Goal: Task Accomplishment & Management: Complete application form

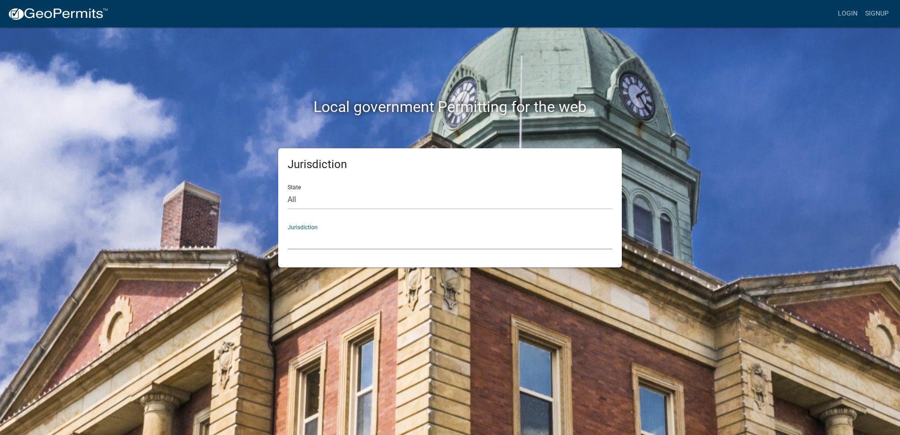
click at [308, 241] on select "[GEOGRAPHIC_DATA], [US_STATE] [GEOGRAPHIC_DATA], [US_STATE][PERSON_NAME][GEOGRA…" at bounding box center [449, 239] width 325 height 19
click at [314, 243] on select "[GEOGRAPHIC_DATA], [US_STATE] [GEOGRAPHIC_DATA], [US_STATE][PERSON_NAME][GEOGRA…" at bounding box center [449, 239] width 325 height 19
click at [314, 241] on select "[GEOGRAPHIC_DATA], [US_STATE] [GEOGRAPHIC_DATA], [US_STATE][PERSON_NAME][GEOGRA…" at bounding box center [449, 239] width 325 height 19
click at [301, 198] on select "All [US_STATE] [US_STATE] [US_STATE] [US_STATE] [US_STATE] [US_STATE] [US_STATE…" at bounding box center [449, 199] width 325 height 19
select select "[US_STATE]"
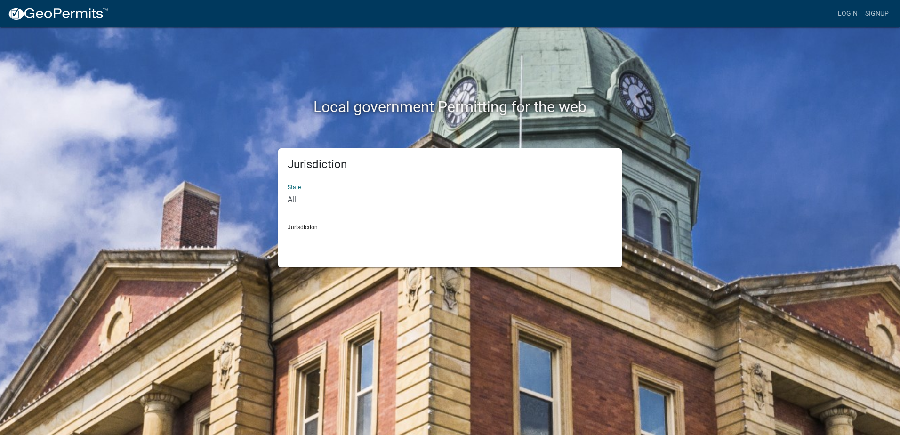
click at [287, 190] on select "All [US_STATE] [US_STATE] [US_STATE] [US_STATE] [US_STATE] [US_STATE] [US_STATE…" at bounding box center [449, 199] width 325 height 19
click at [314, 242] on select "City of [GEOGRAPHIC_DATA], [US_STATE] City of [GEOGRAPHIC_DATA], [US_STATE] Cit…" at bounding box center [449, 239] width 325 height 19
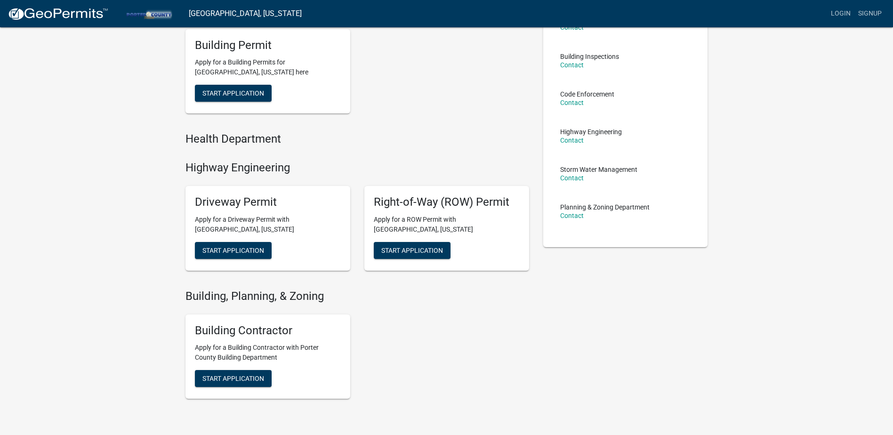
scroll to position [94, 0]
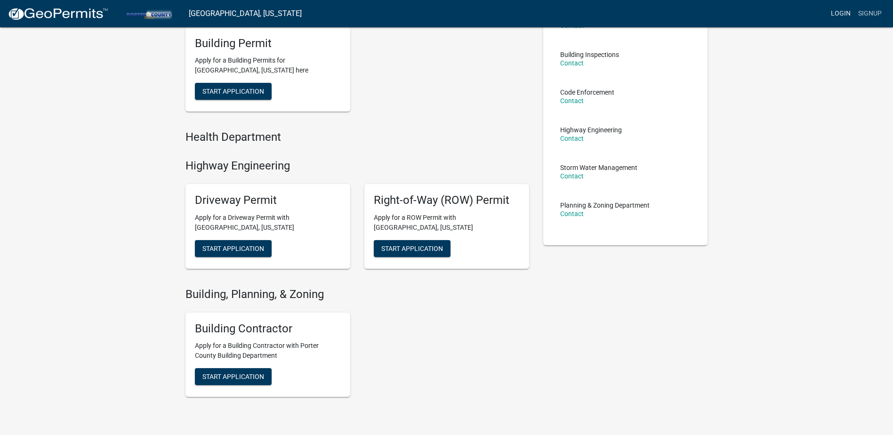
click at [837, 11] on link "Login" at bounding box center [840, 14] width 27 height 18
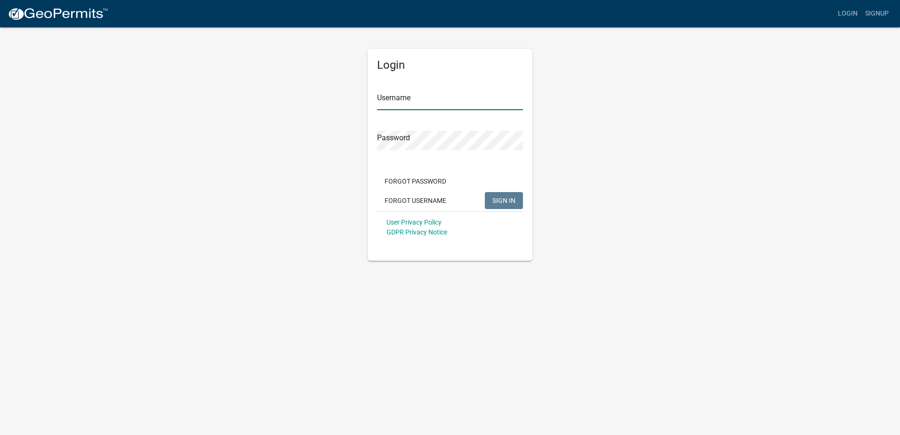
click at [429, 101] on input "Username" at bounding box center [450, 100] width 146 height 19
click at [495, 202] on span "SIGN IN" at bounding box center [503, 200] width 23 height 8
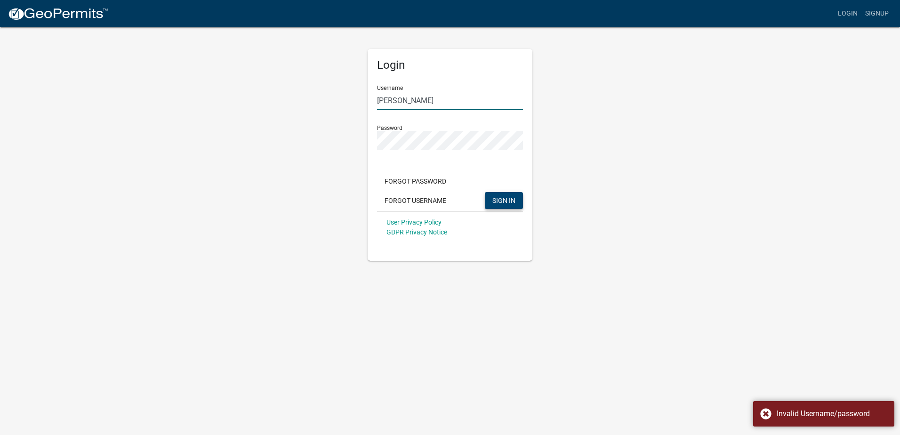
click at [394, 99] on input "[PERSON_NAME]" at bounding box center [450, 100] width 146 height 19
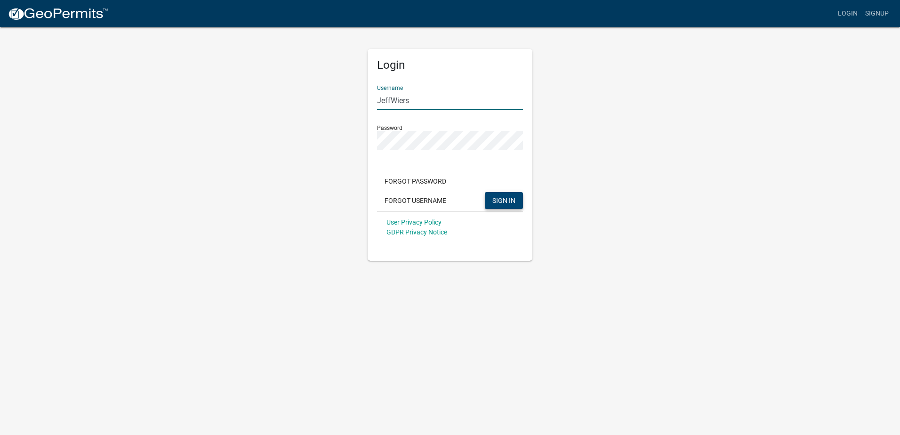
type input "JeffWiers"
click at [626, 98] on div "Login Username JeffWiers Password Forgot Password Forgot Username SIGN IN User …" at bounding box center [450, 143] width 536 height 234
click at [335, 144] on div "Login Username JeffWiers Password Forgot Password Forgot Username SIGN IN User …" at bounding box center [450, 143] width 536 height 234
click at [485, 192] on button "SIGN IN" at bounding box center [504, 200] width 38 height 17
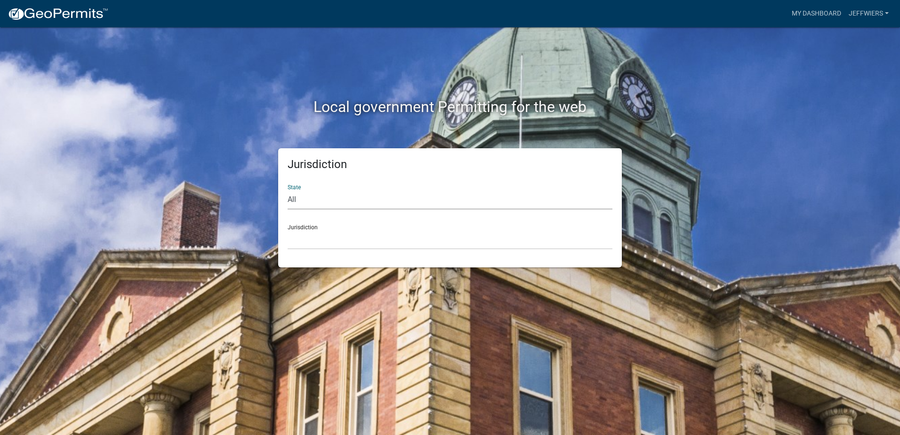
click at [312, 202] on select "All [US_STATE] [US_STATE] [US_STATE] [US_STATE] [US_STATE] [US_STATE] [US_STATE…" at bounding box center [449, 199] width 325 height 19
select select "[US_STATE]"
click at [287, 190] on select "All [US_STATE] [US_STATE] [US_STATE] [US_STATE] [US_STATE] [US_STATE] [US_STATE…" at bounding box center [449, 199] width 325 height 19
click at [316, 244] on select "City of [GEOGRAPHIC_DATA], [US_STATE] City of [GEOGRAPHIC_DATA], [US_STATE] Cit…" at bounding box center [449, 239] width 325 height 19
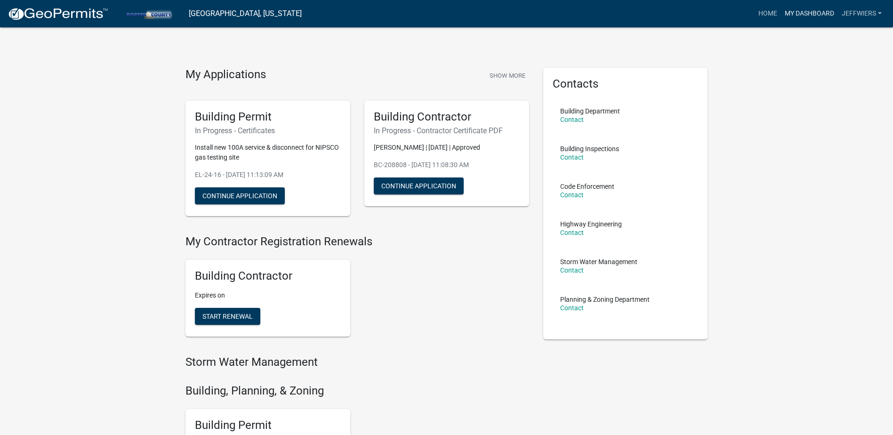
click at [815, 14] on link "My Dashboard" at bounding box center [809, 14] width 57 height 18
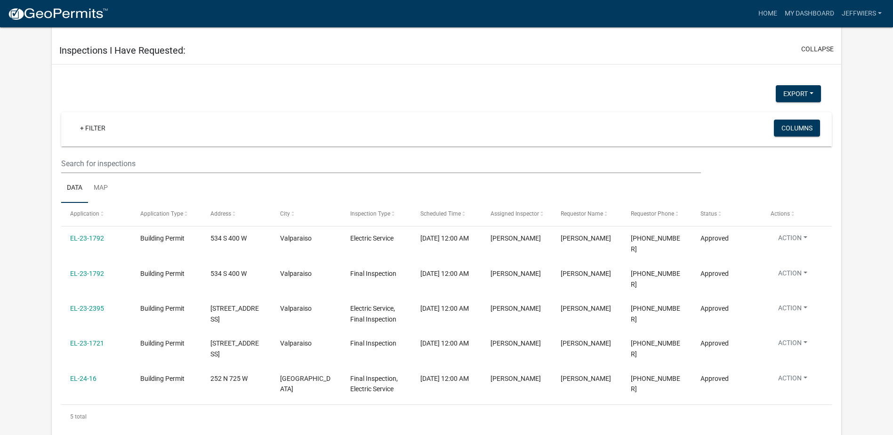
scroll to position [1048, 0]
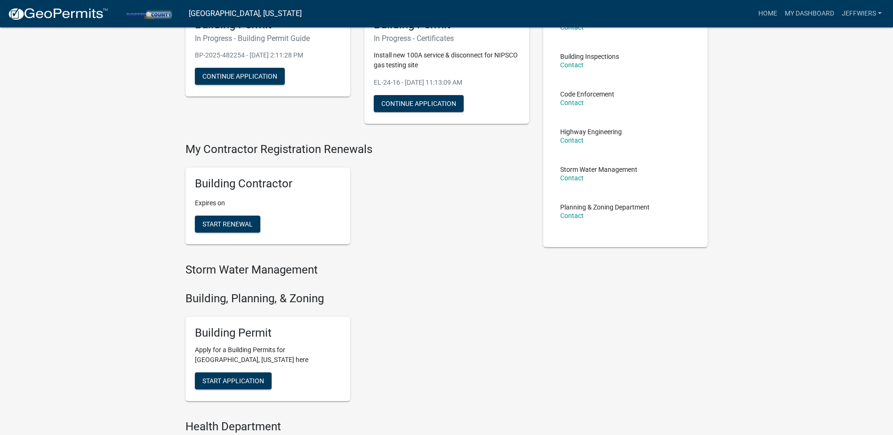
scroll to position [141, 0]
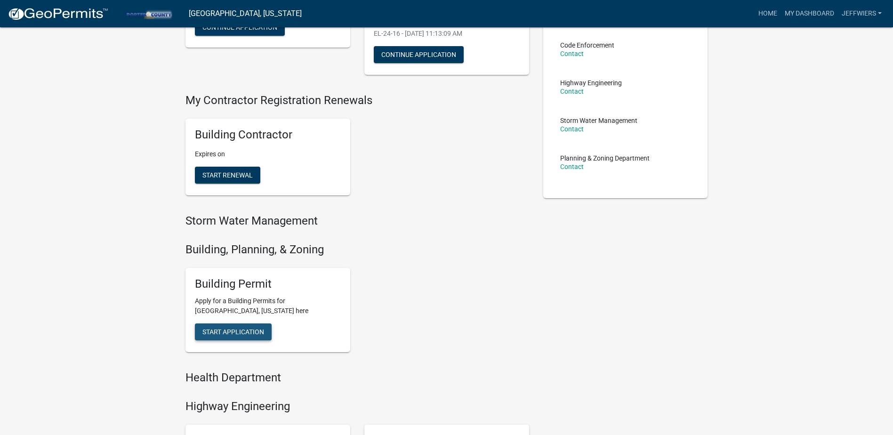
click at [242, 326] on button "Start Application" at bounding box center [233, 331] width 77 height 17
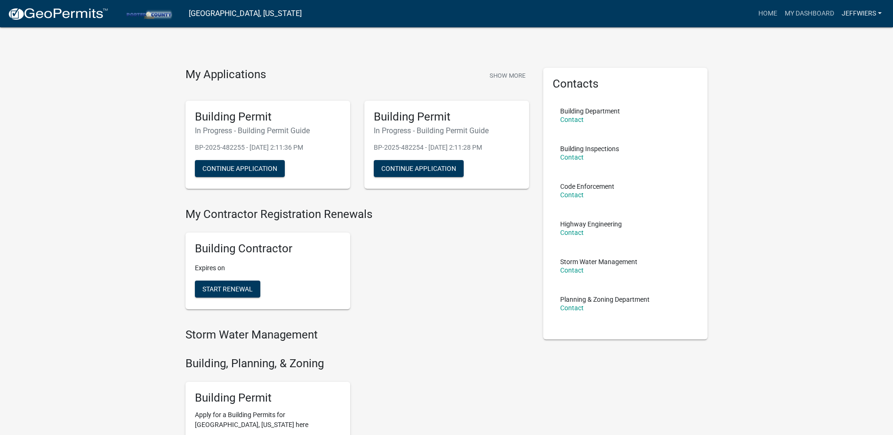
click at [870, 10] on link "JeffWiers" at bounding box center [862, 14] width 48 height 18
click at [773, 41] on div "My Applications Show More Building Permit In Progress - Building Permit Guide B…" at bounding box center [446, 375] width 893 height 751
click at [765, 9] on link "Home" at bounding box center [767, 14] width 26 height 18
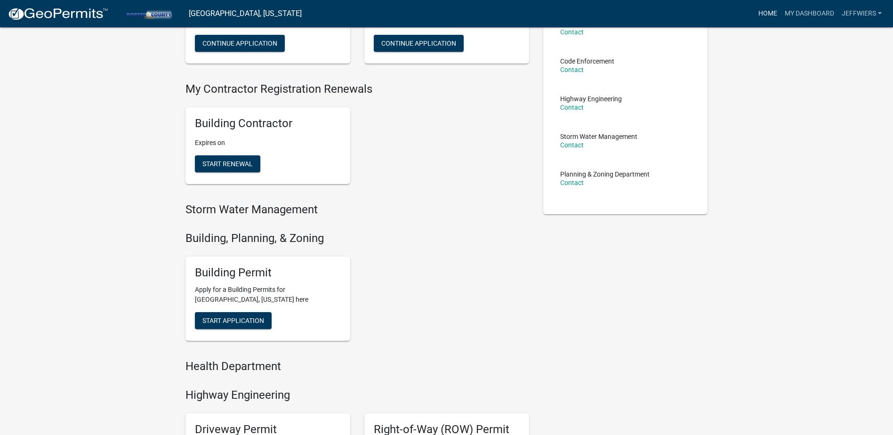
scroll to position [141, 0]
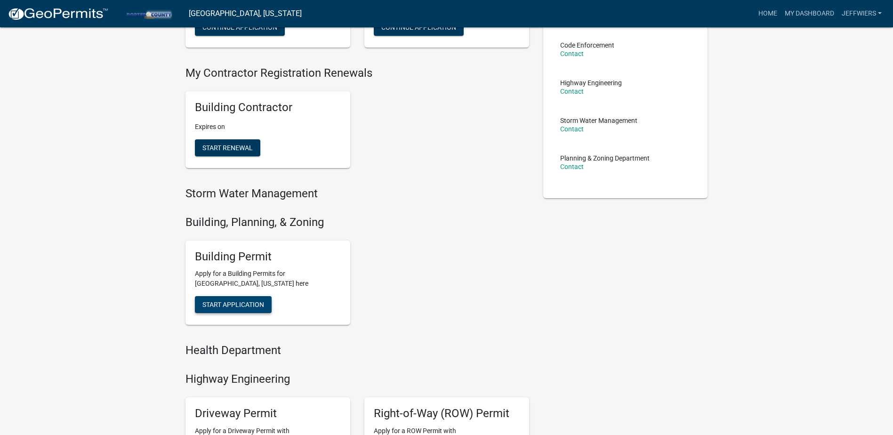
click at [234, 302] on span "Start Application" at bounding box center [233, 305] width 62 height 8
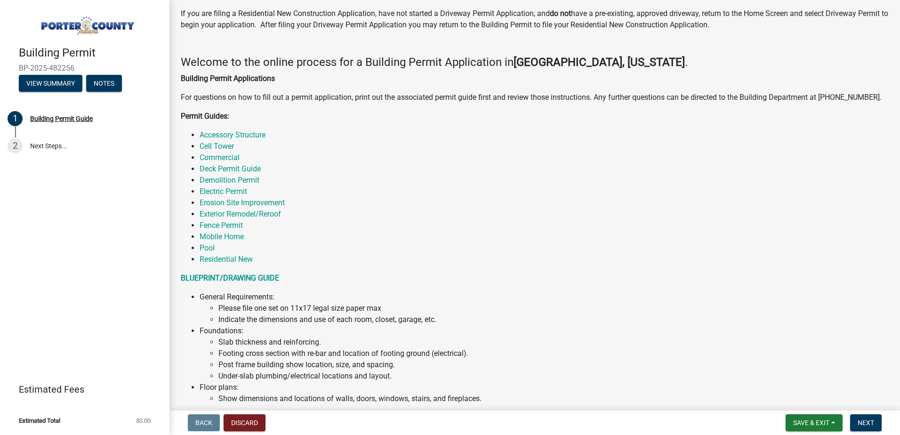
scroll to position [94, 0]
click at [233, 193] on link "Electric Permit" at bounding box center [223, 190] width 48 height 9
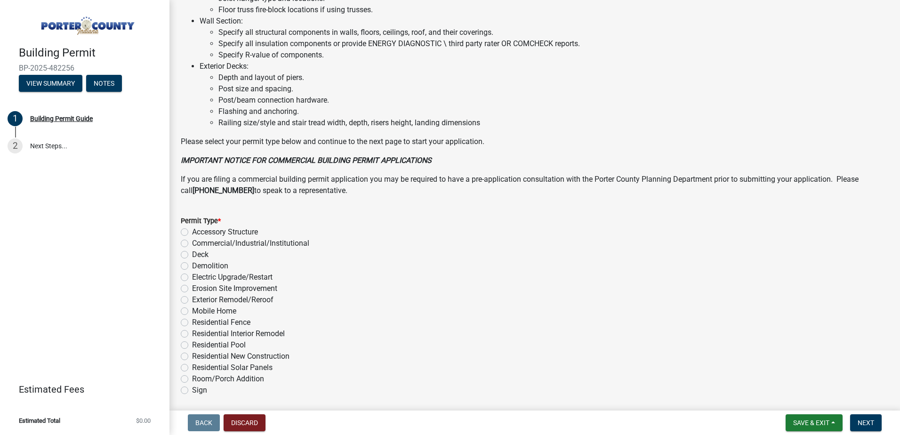
scroll to position [612, 0]
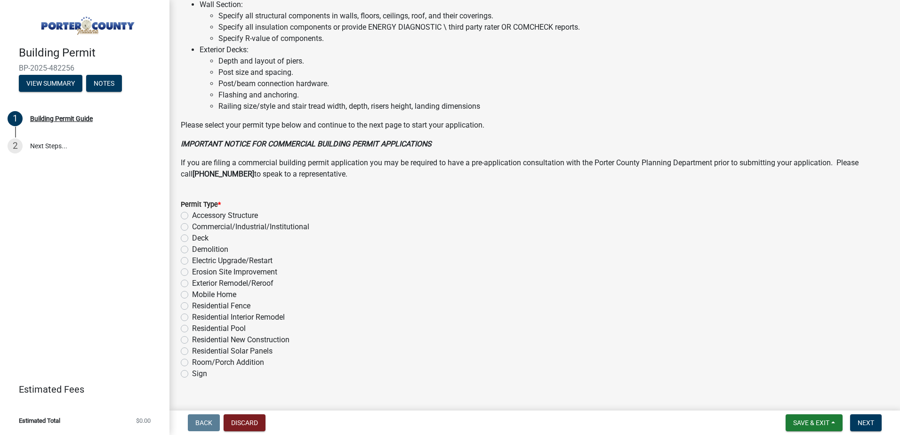
click at [192, 260] on label "Electric Upgrade/Restart" at bounding box center [232, 260] width 80 height 11
click at [192, 260] on input "Electric Upgrade/Restart" at bounding box center [195, 258] width 6 height 6
radio input "true"
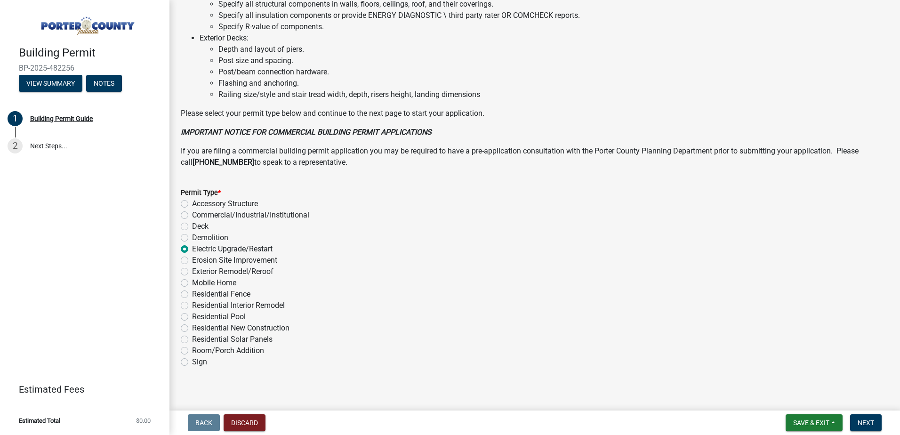
scroll to position [630, 0]
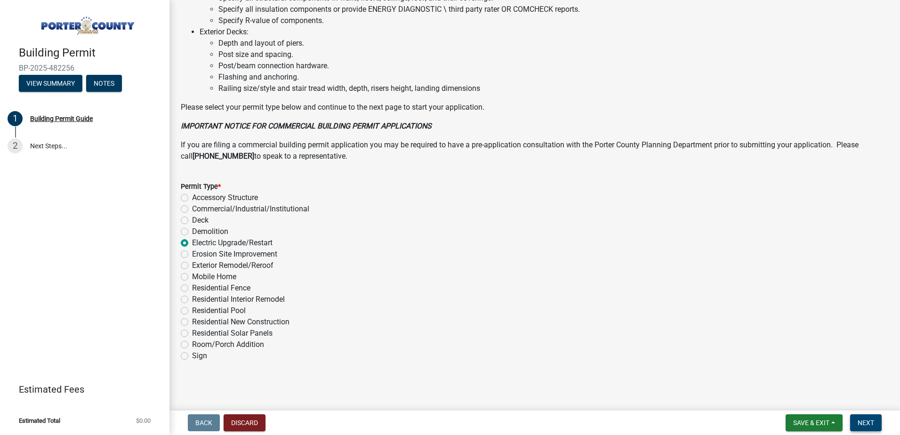
click at [867, 419] on span "Next" at bounding box center [865, 423] width 16 height 8
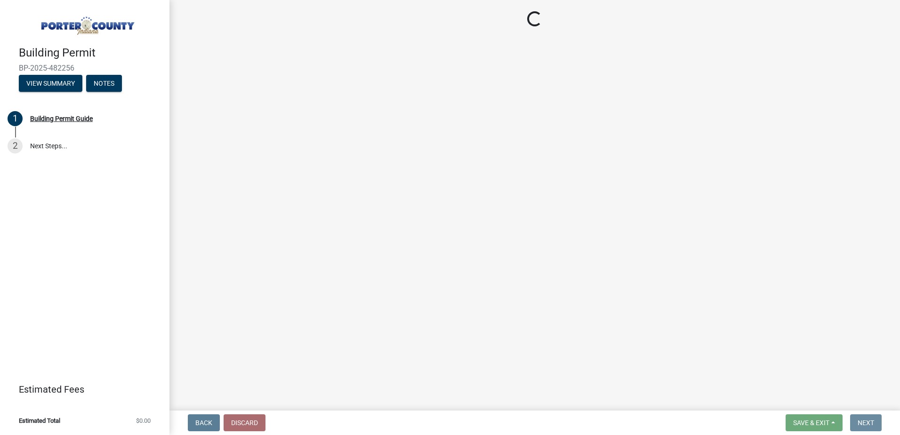
scroll to position [0, 0]
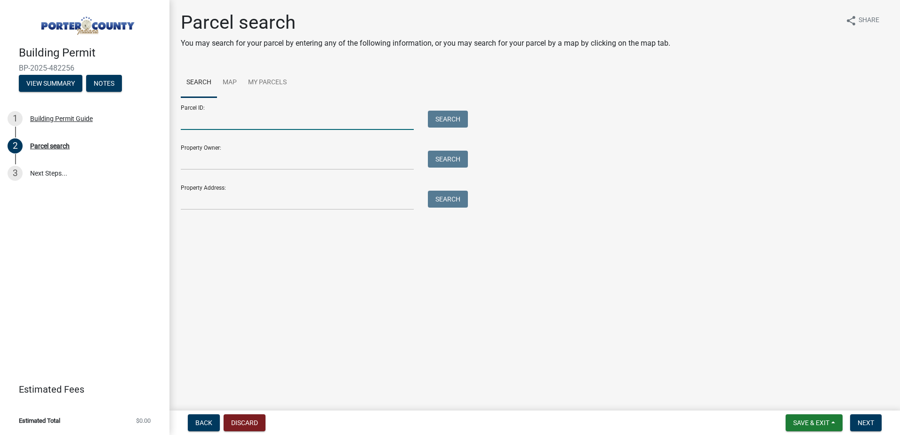
click at [193, 124] on input "Parcel ID:" at bounding box center [297, 120] width 233 height 19
paste input "64-12-29-251-006.000-018"
type input "64-12-29-251-006.000-018"
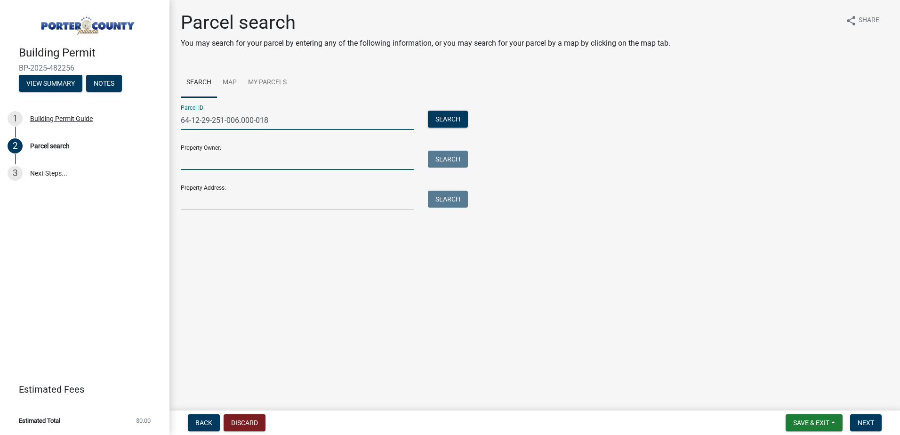
click at [234, 160] on input "Property Owner:" at bounding box center [297, 160] width 233 height 19
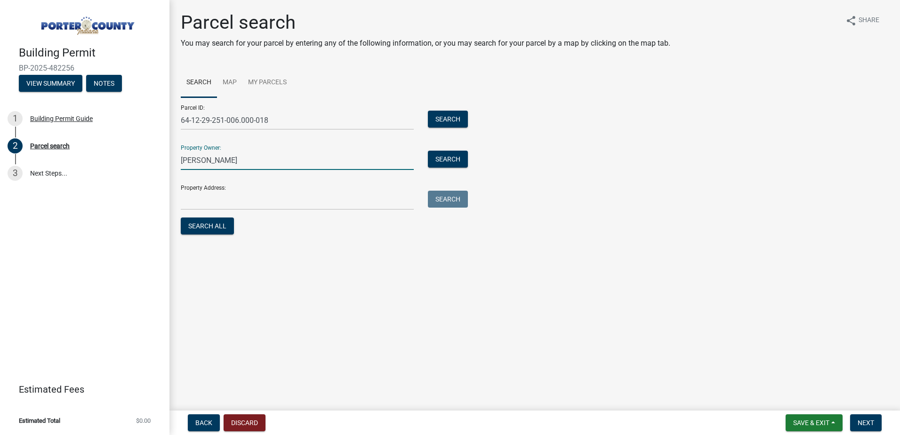
type input "[PERSON_NAME]"
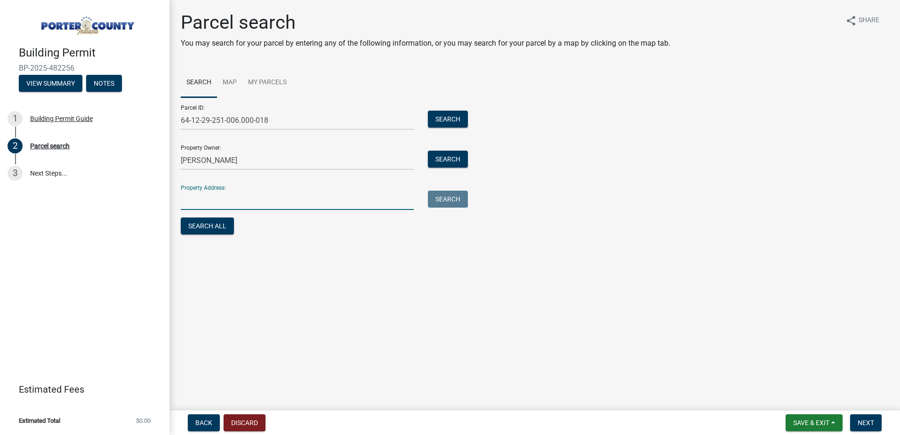
click at [340, 204] on input "Property Address:" at bounding box center [297, 200] width 233 height 19
type input "4"
click at [443, 120] on button "Search" at bounding box center [448, 119] width 40 height 17
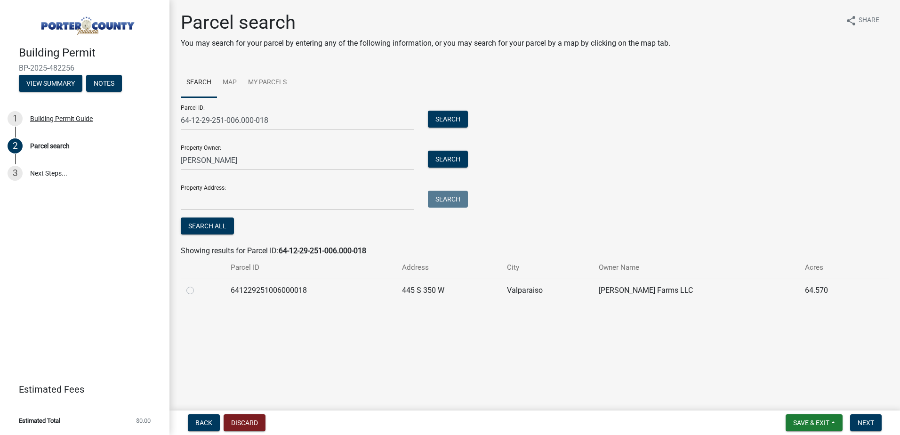
click at [198, 285] on label at bounding box center [198, 285] width 0 height 0
click at [198, 289] on input "radio" at bounding box center [201, 288] width 6 height 6
radio input "true"
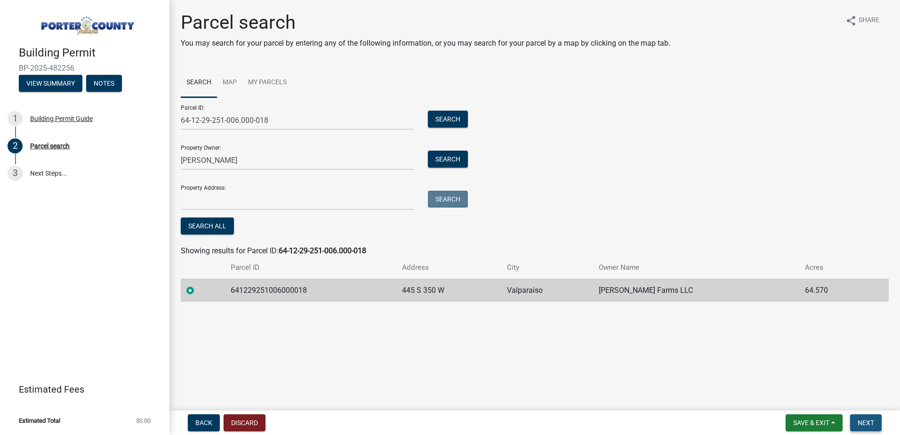
click at [866, 419] on span "Next" at bounding box center [865, 423] width 16 height 8
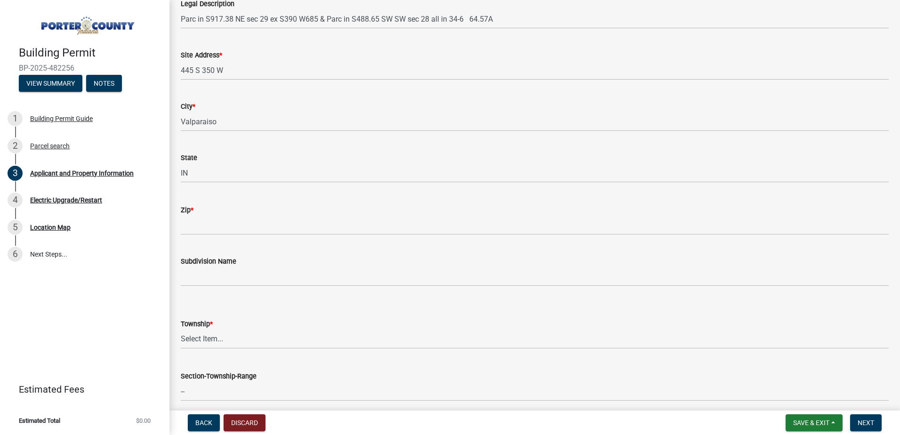
scroll to position [141, 0]
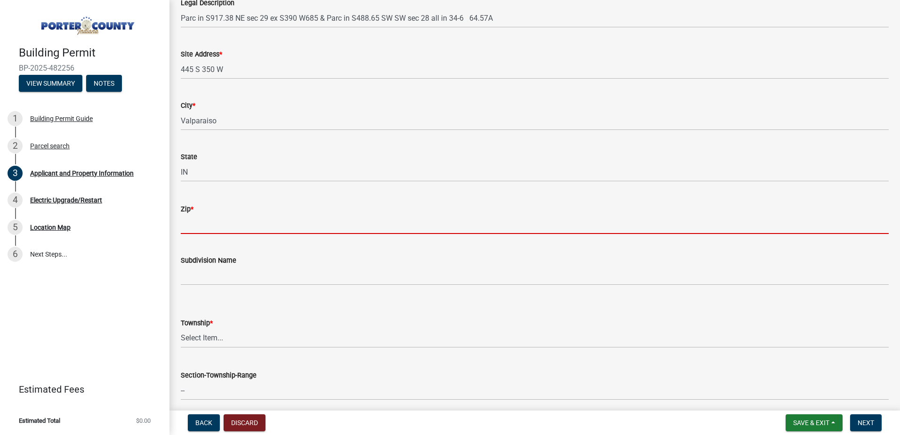
click at [231, 227] on input "Zip *" at bounding box center [535, 224] width 708 height 19
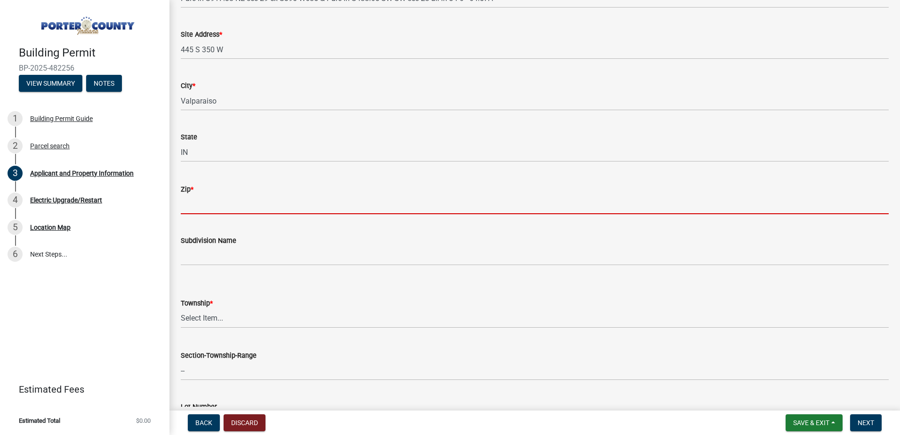
scroll to position [188, 0]
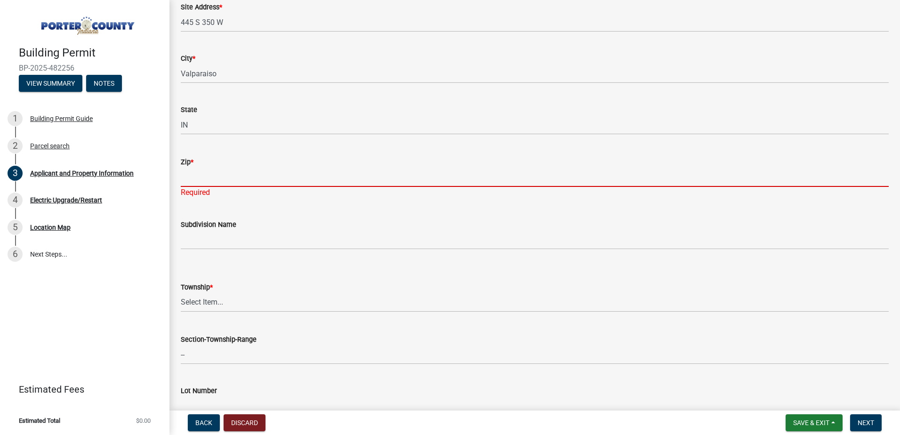
click at [286, 172] on input "Zip *" at bounding box center [535, 177] width 708 height 19
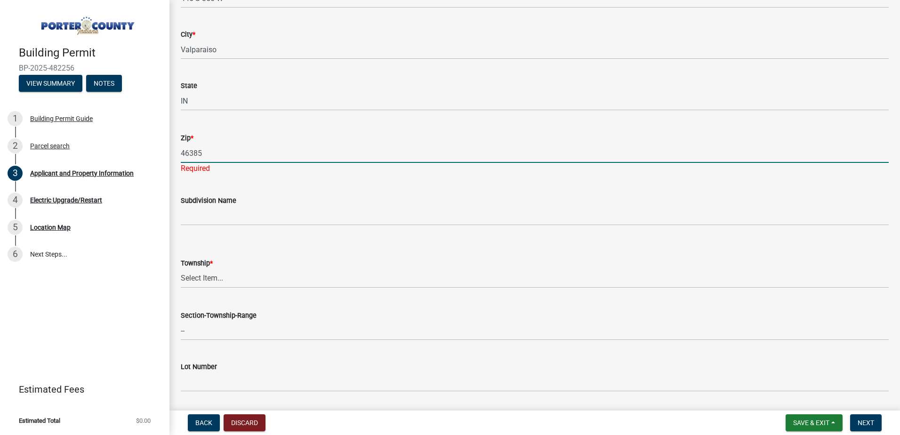
type input "46385"
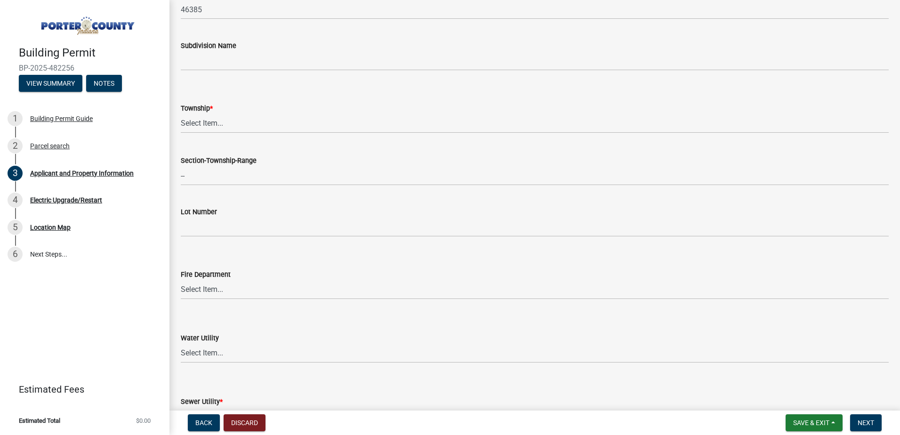
scroll to position [376, 0]
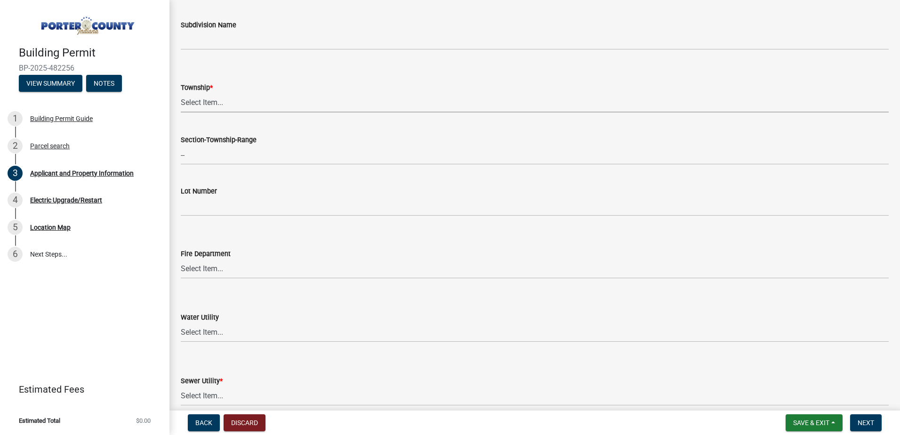
click at [216, 100] on select "Select Item... [PERSON_NAME][GEOGRAPHIC_DATA] [PERSON_NAME][GEOGRAPHIC_DATA] [G…" at bounding box center [535, 102] width 708 height 19
click at [181, 93] on select "Select Item... [PERSON_NAME][GEOGRAPHIC_DATA] [PERSON_NAME][GEOGRAPHIC_DATA] [G…" at bounding box center [535, 102] width 708 height 19
select select "eebc071e-620a-4db8-83e9-cb6b194c67e9"
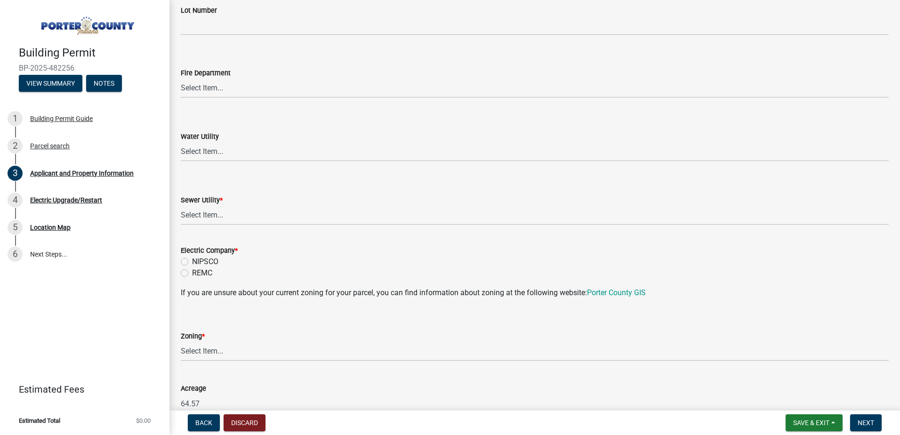
scroll to position [565, 0]
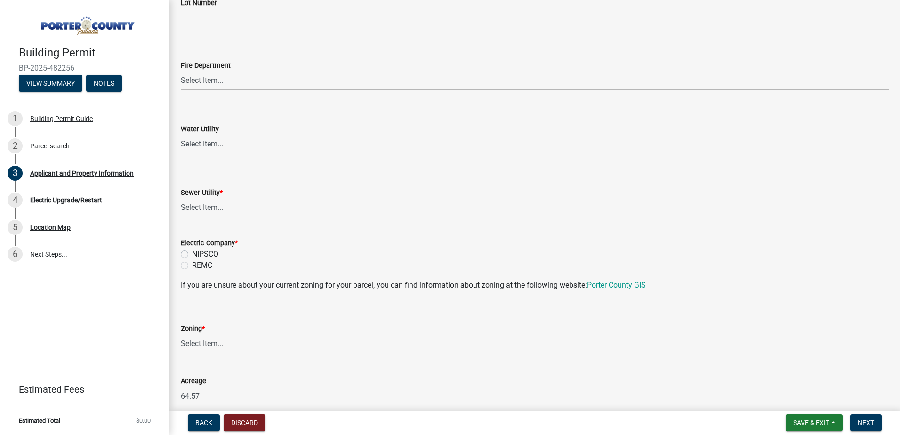
click at [204, 207] on select "Select Item... Aqua [US_STATE] Inc Damon Run Falling Waters Lake Eliza - LEACD …" at bounding box center [535, 207] width 708 height 19
click at [181, 198] on select "Select Item... Aqua [US_STATE] Inc Damon Run Falling Waters Lake Eliza - LEACD …" at bounding box center [535, 207] width 708 height 19
select select "ea6751d4-6bf7-4a16-89ee-f7801ab82aa1"
click at [192, 254] on label "NIPSCO" at bounding box center [205, 253] width 26 height 11
click at [192, 254] on input "NIPSCO" at bounding box center [195, 251] width 6 height 6
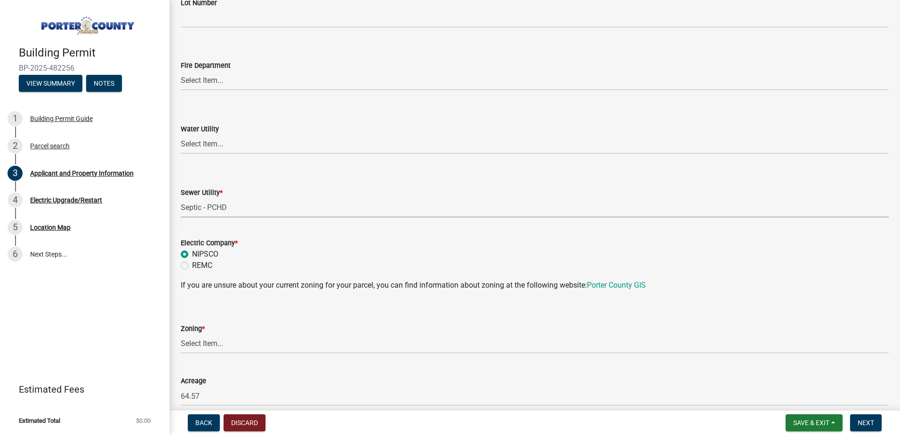
radio input "true"
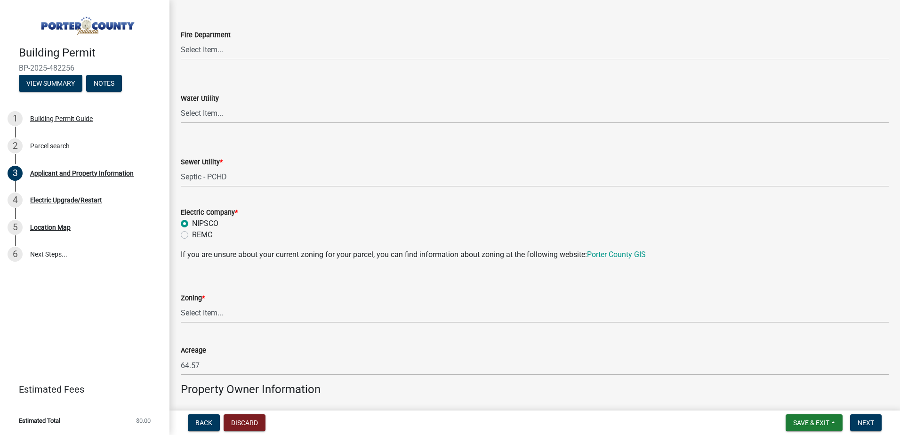
scroll to position [612, 0]
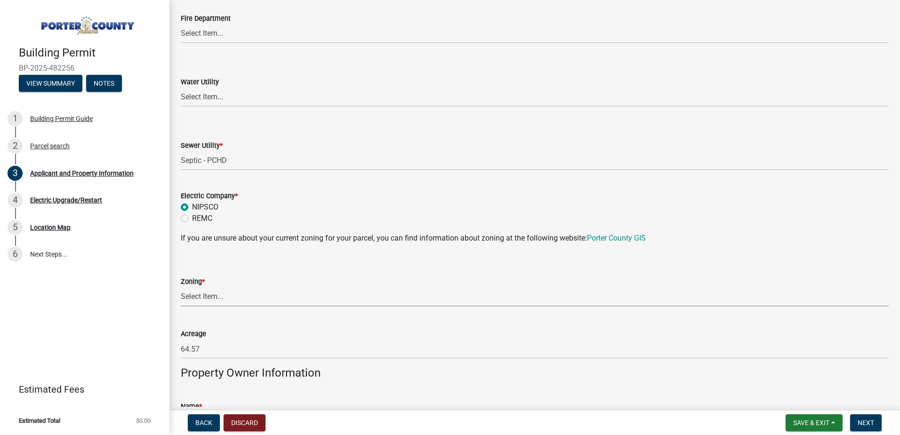
click at [220, 295] on select "Select Item... A1 A2 CH CM CN I1 I2 I3 IN MP OT P1 P2 PUD R1 R2 R3 R4 RL RR" at bounding box center [535, 296] width 708 height 19
click at [181, 287] on select "Select Item... A1 A2 CH CM CN I1 I2 I3 IN MP OT P1 P2 PUD R1 R2 R3 R4 RL RR" at bounding box center [535, 296] width 708 height 19
select select "e2d1b1d7-ccc9-456b-9e96-e16306515997"
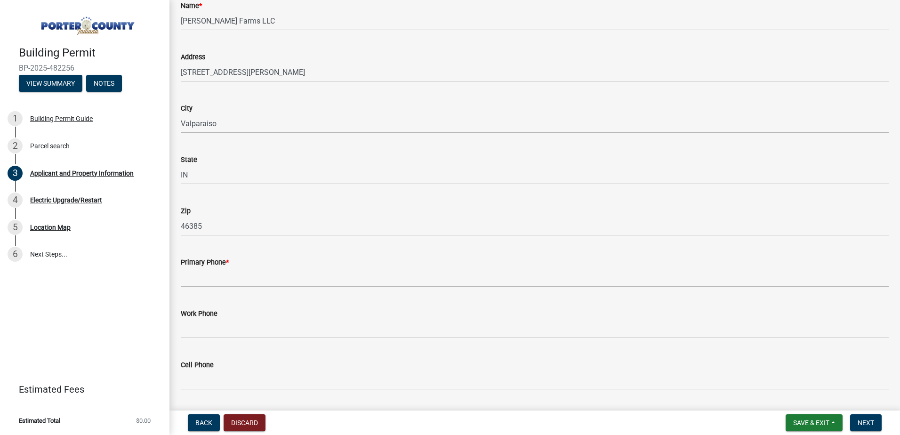
scroll to position [1035, 0]
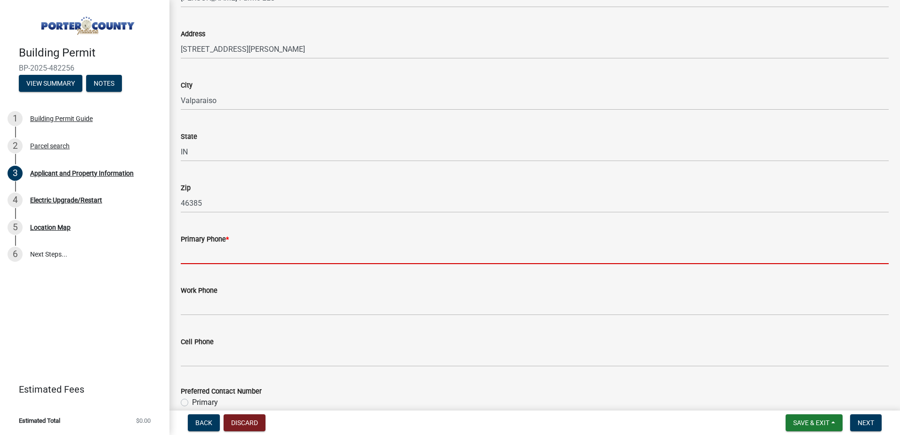
click at [239, 255] on input "Primary Phone *" at bounding box center [535, 254] width 708 height 19
click at [191, 256] on input "Primary Phone *" at bounding box center [535, 254] width 708 height 19
paste input "[PHONE_NUMBER]"
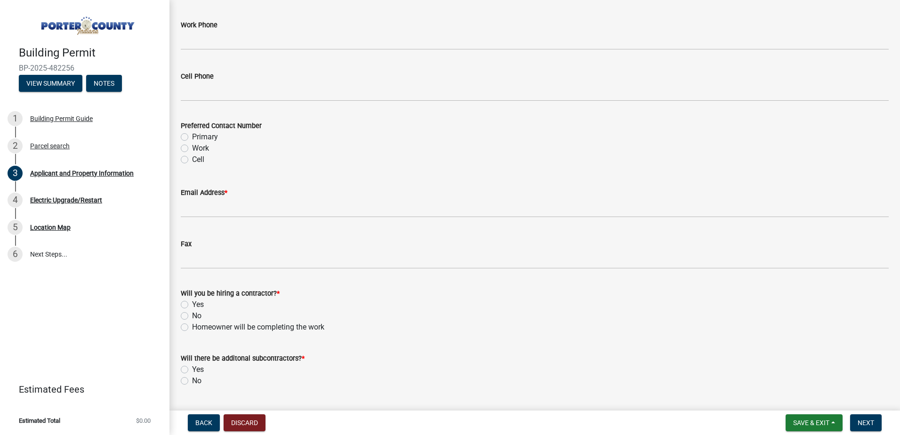
scroll to position [1317, 0]
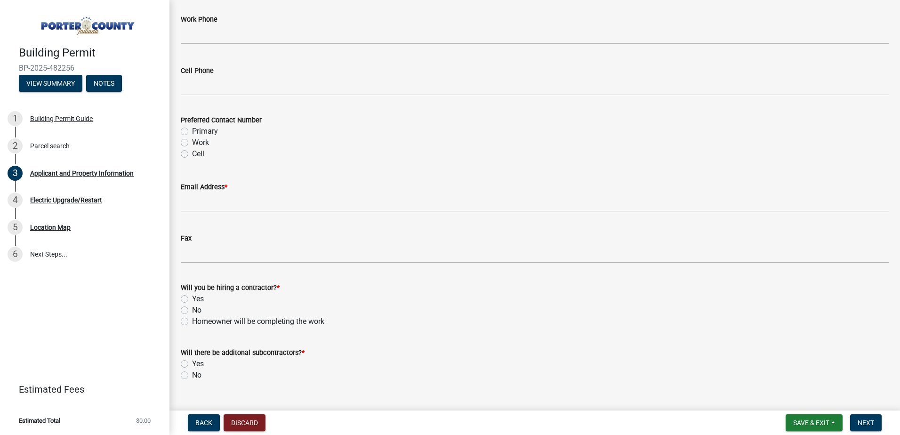
type input "[PHONE_NUMBER]"
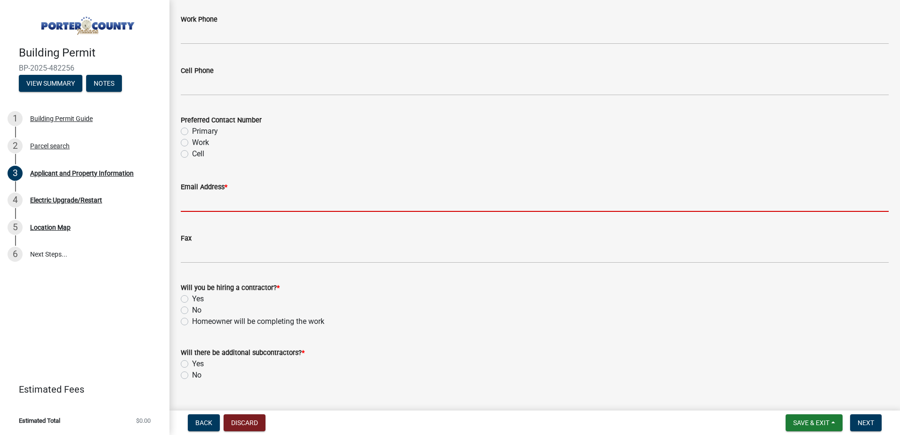
click at [230, 202] on wm-data-entity-input "Email Address *" at bounding box center [535, 193] width 708 height 51
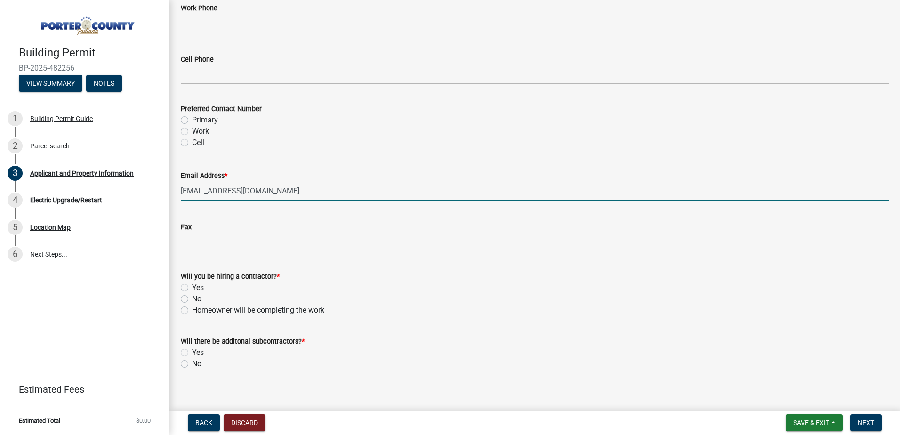
type input "[EMAIL_ADDRESS][DOMAIN_NAME]"
click at [192, 287] on label "Yes" at bounding box center [198, 287] width 12 height 11
click at [192, 287] on input "Yes" at bounding box center [195, 285] width 6 height 6
radio input "true"
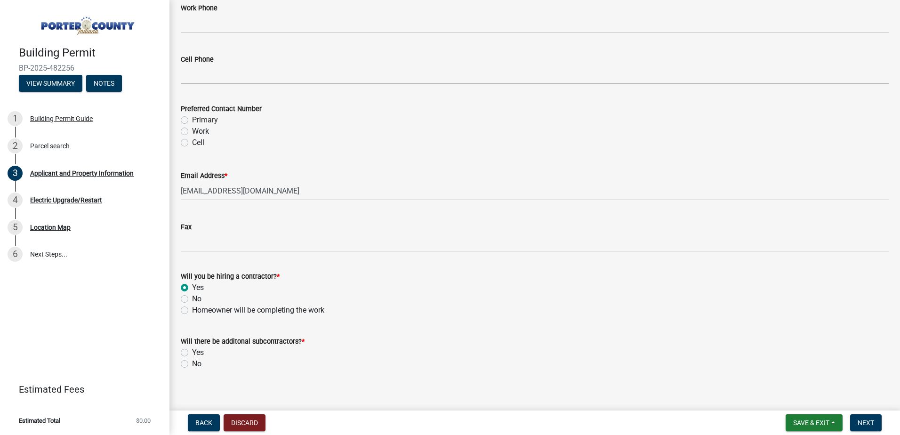
click at [192, 363] on label "No" at bounding box center [196, 363] width 9 height 11
click at [192, 363] on input "No" at bounding box center [195, 361] width 6 height 6
radio input "true"
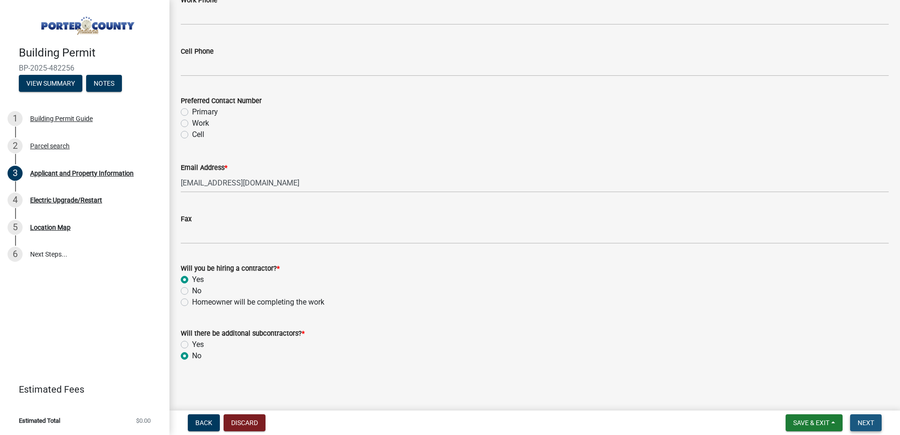
click at [865, 428] on button "Next" at bounding box center [866, 422] width 32 height 17
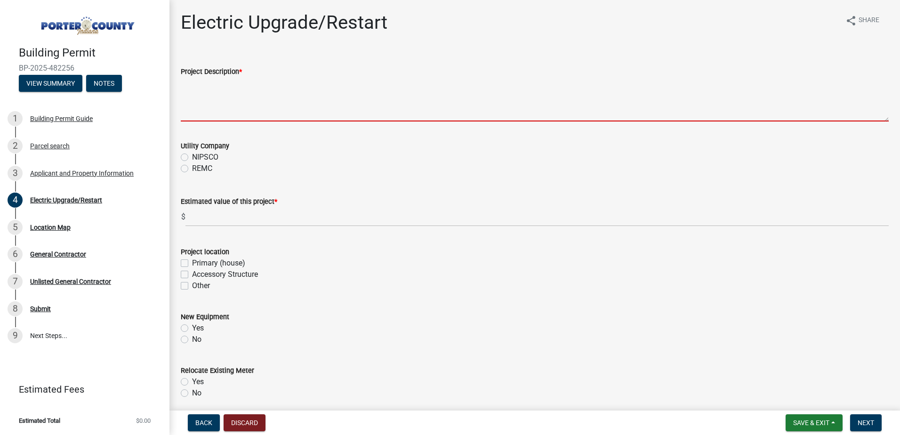
click at [226, 118] on textarea "Project Description *" at bounding box center [535, 99] width 708 height 44
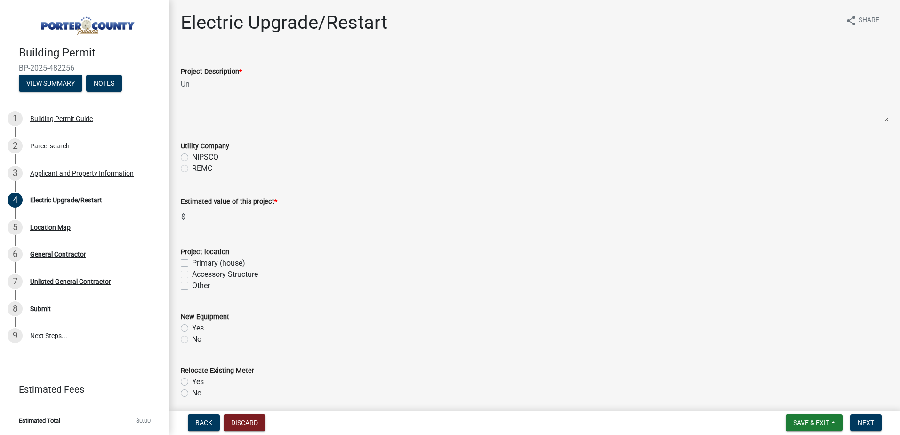
type textarea "U"
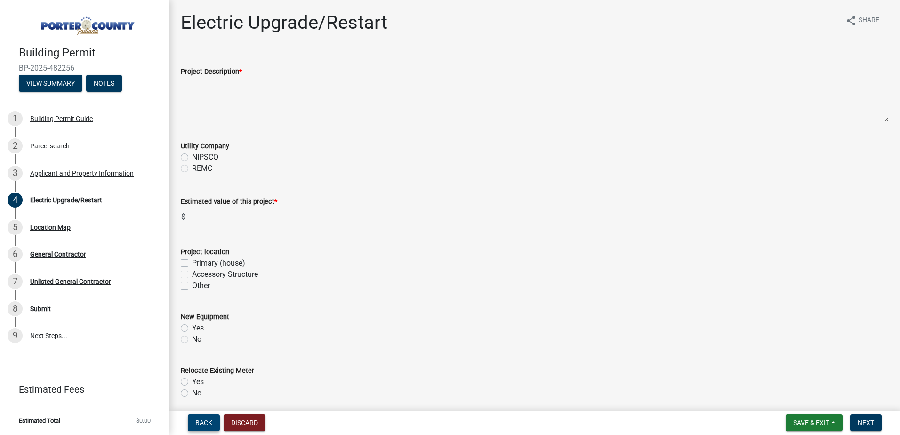
click at [201, 422] on span "Back" at bounding box center [203, 423] width 17 height 8
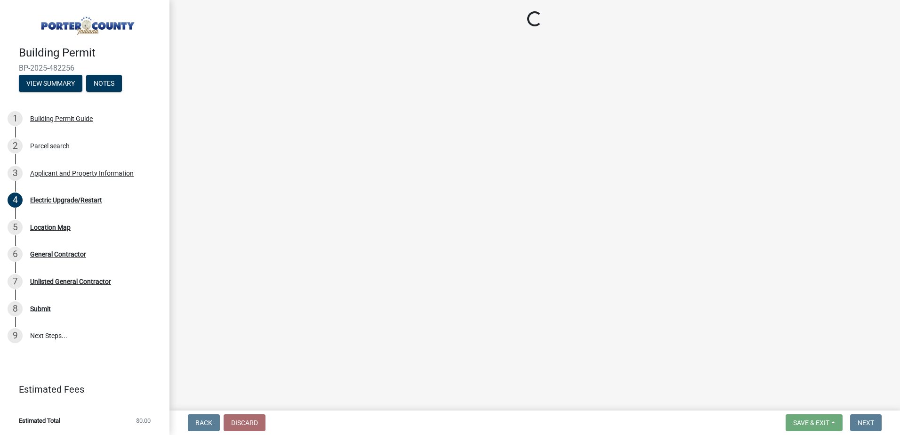
select select "eebc071e-620a-4db8-83e9-cb6b194c67e9"
select select "ea6751d4-6bf7-4a16-89ee-f7801ab82aa1"
select select "e2d1b1d7-ccc9-456b-9e96-e16306515997"
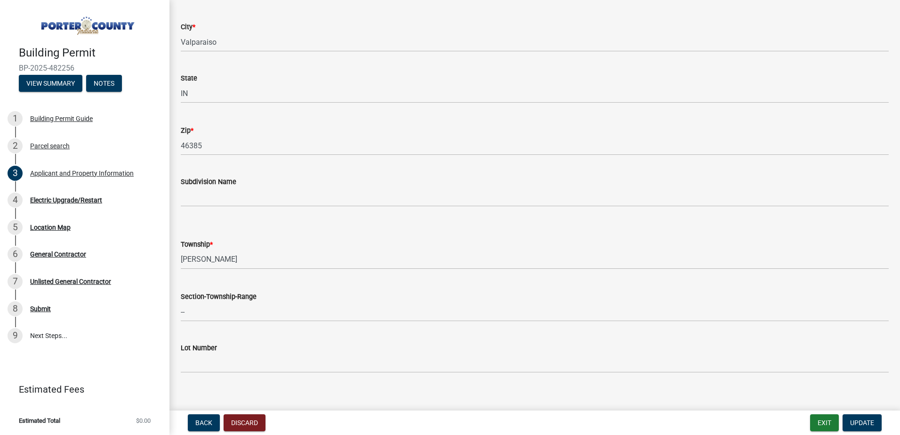
scroll to position [235, 0]
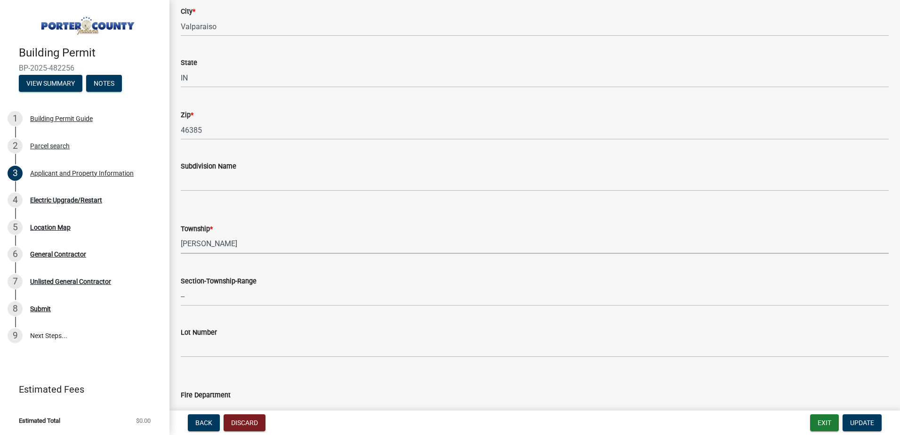
click at [208, 249] on select "Select Item... [PERSON_NAME][GEOGRAPHIC_DATA] [PERSON_NAME][GEOGRAPHIC_DATA] [G…" at bounding box center [535, 243] width 708 height 19
click at [181, 234] on select "Select Item... [PERSON_NAME][GEOGRAPHIC_DATA] [PERSON_NAME][GEOGRAPHIC_DATA] [G…" at bounding box center [535, 243] width 708 height 19
select select "4e6cbcac-7d48-4f78-b019-902ed53214cd"
click at [861, 424] on span "Update" at bounding box center [862, 423] width 24 height 8
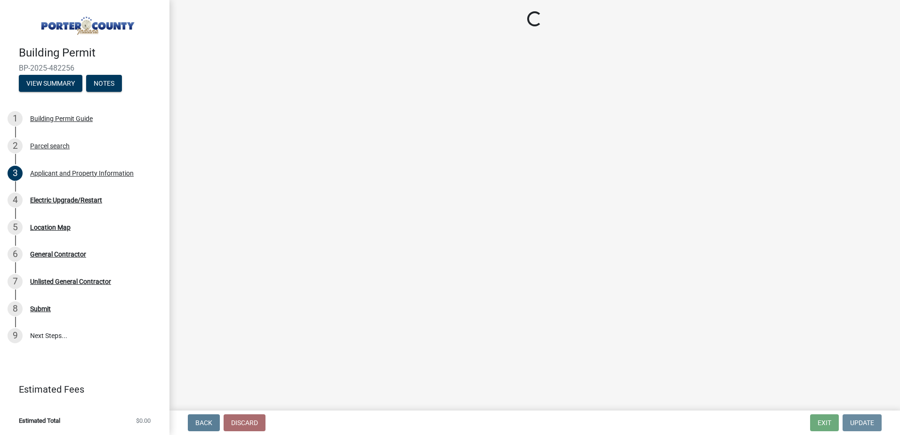
scroll to position [0, 0]
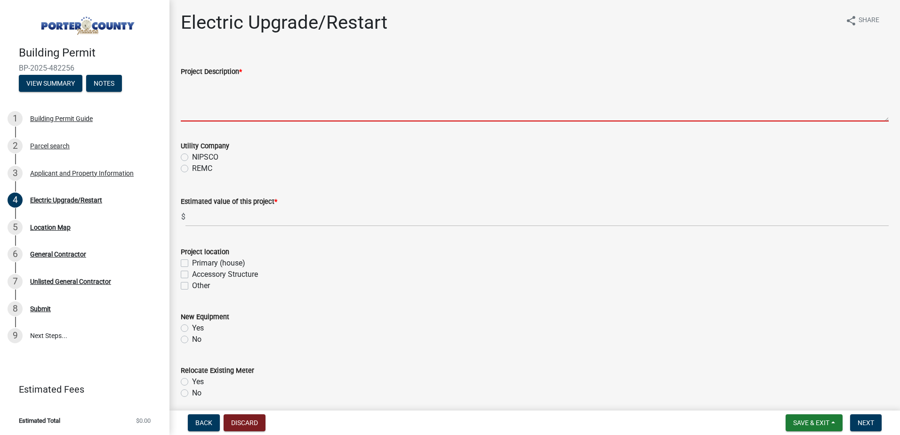
click at [226, 116] on textarea "Project Description *" at bounding box center [535, 99] width 708 height 44
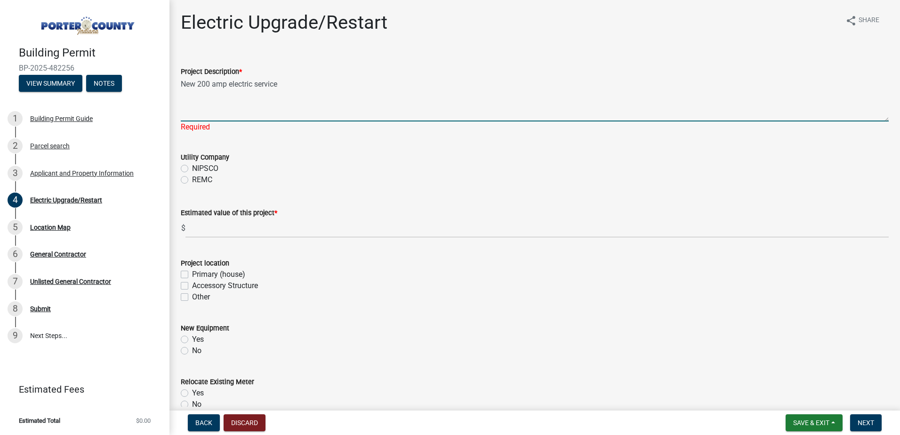
type textarea "New 200 amp electric service"
click at [185, 170] on div "Utility Company NIPSCO REMC" at bounding box center [535, 169] width 708 height 34
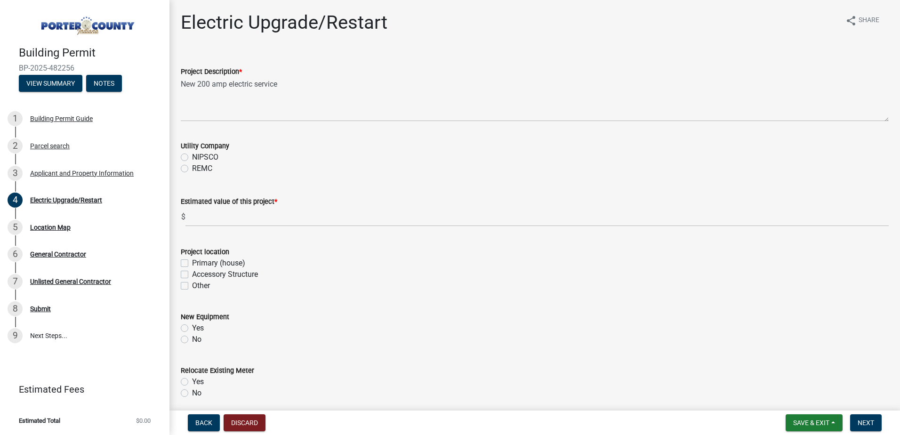
drag, startPoint x: 210, startPoint y: 228, endPoint x: 213, endPoint y: 223, distance: 5.9
click at [212, 224] on wm-data-entity-input "Estimated value of this project * $" at bounding box center [535, 209] width 708 height 52
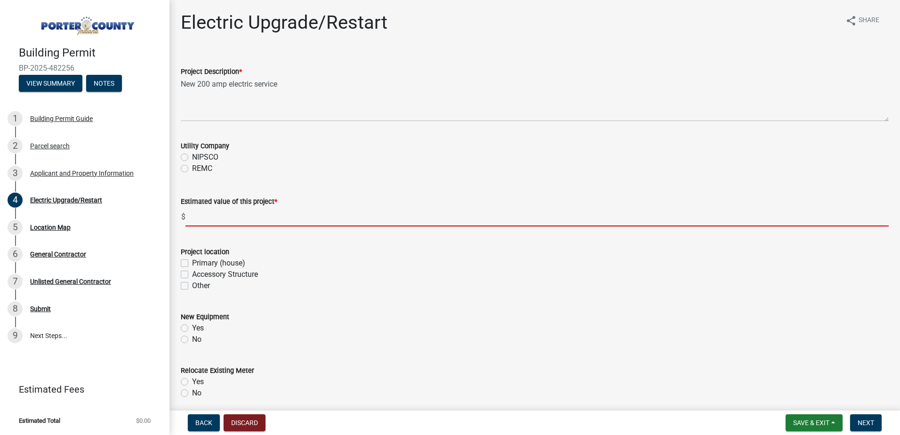
click at [213, 222] on input "text" at bounding box center [536, 216] width 703 height 19
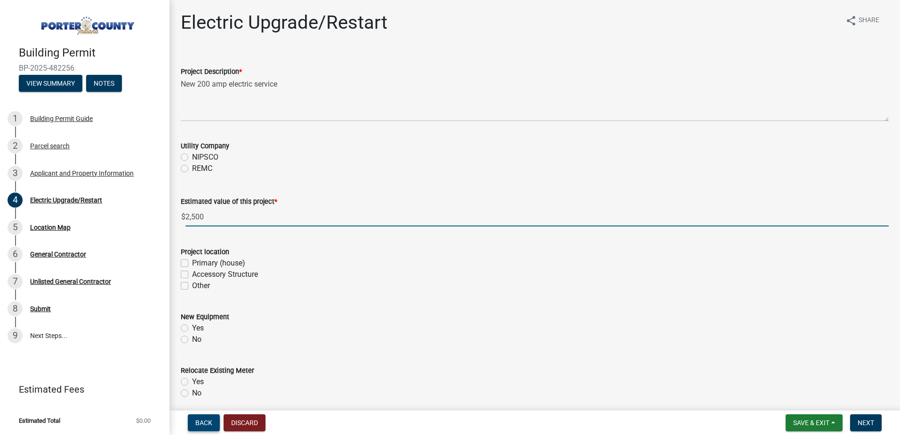
type input "2500"
click at [204, 419] on span "Back" at bounding box center [203, 423] width 17 height 8
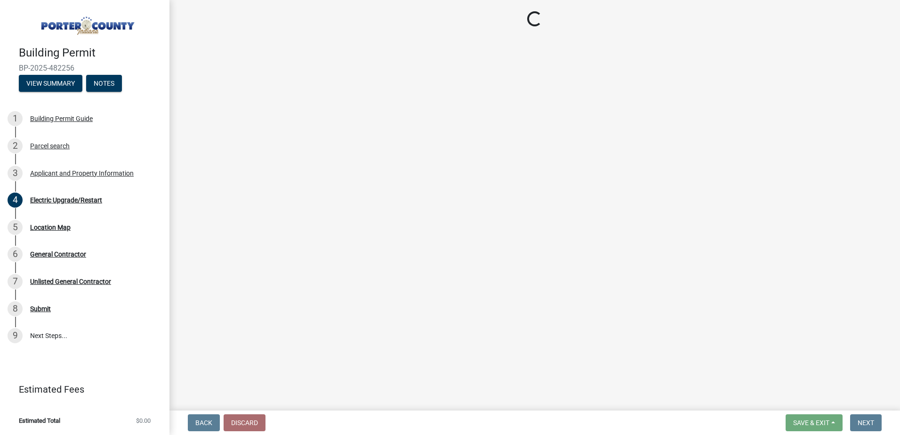
select select "4e6cbcac-7d48-4f78-b019-902ed53214cd"
select select "ea6751d4-6bf7-4a16-89ee-f7801ab82aa1"
select select "e2d1b1d7-ccc9-456b-9e96-e16306515997"
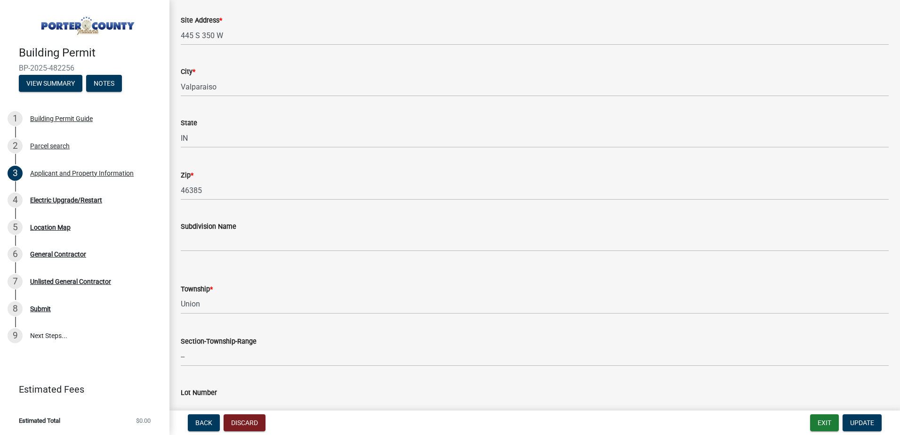
scroll to position [188, 0]
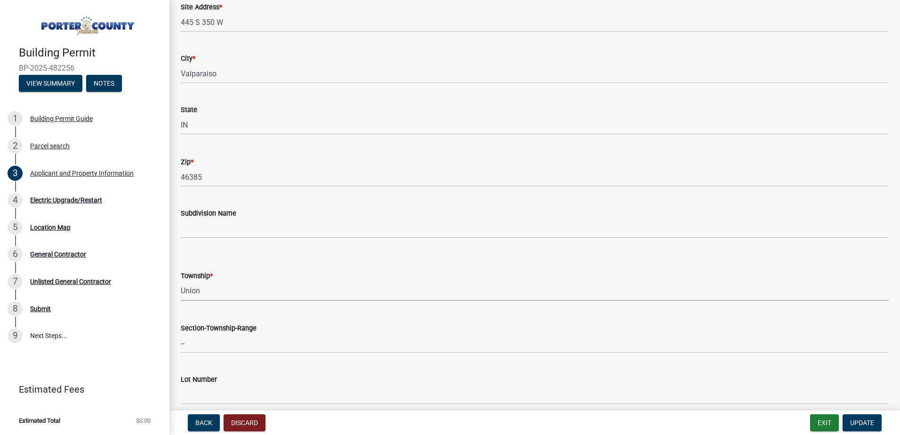
click at [220, 295] on select "Select Item... [PERSON_NAME][GEOGRAPHIC_DATA] [PERSON_NAME][GEOGRAPHIC_DATA] [G…" at bounding box center [535, 290] width 708 height 19
click at [181, 281] on select "Select Item... [PERSON_NAME][GEOGRAPHIC_DATA] [PERSON_NAME][GEOGRAPHIC_DATA] [G…" at bounding box center [535, 290] width 708 height 19
select select "eebc071e-620a-4db8-83e9-cb6b194c67e9"
click at [867, 421] on span "Update" at bounding box center [862, 423] width 24 height 8
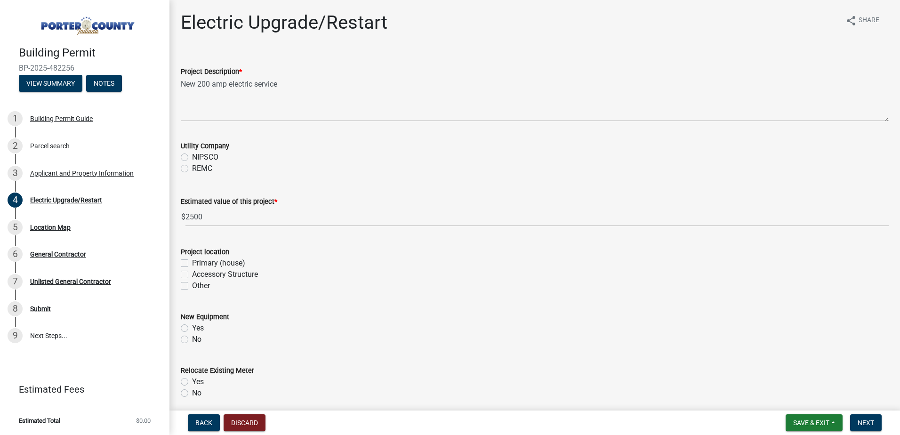
click at [192, 154] on label "NIPSCO" at bounding box center [205, 157] width 26 height 11
click at [192, 154] on input "NIPSCO" at bounding box center [195, 155] width 6 height 6
radio input "true"
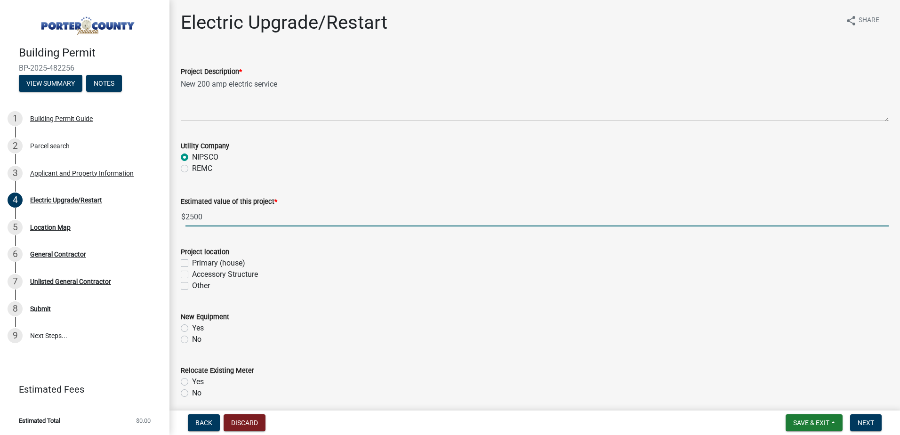
click at [207, 221] on input "2500" at bounding box center [536, 216] width 703 height 19
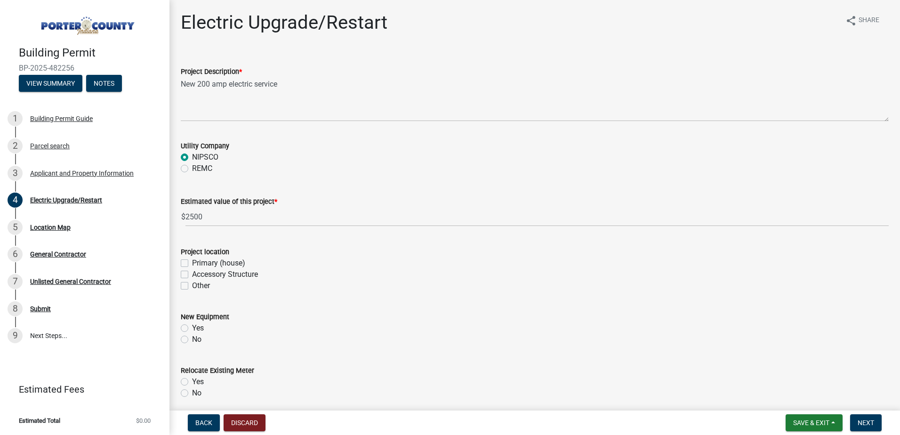
click at [270, 283] on div "Other" at bounding box center [535, 285] width 708 height 11
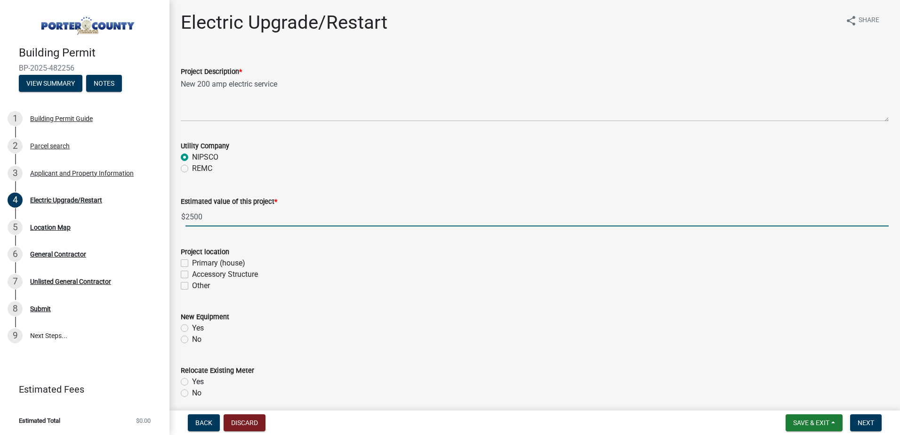
click at [191, 218] on input "2500" at bounding box center [536, 216] width 703 height 19
type input "2500"
click at [303, 292] on wm-data-entity-input "Project location Primary (house) Accessory Structure Other" at bounding box center [535, 267] width 708 height 65
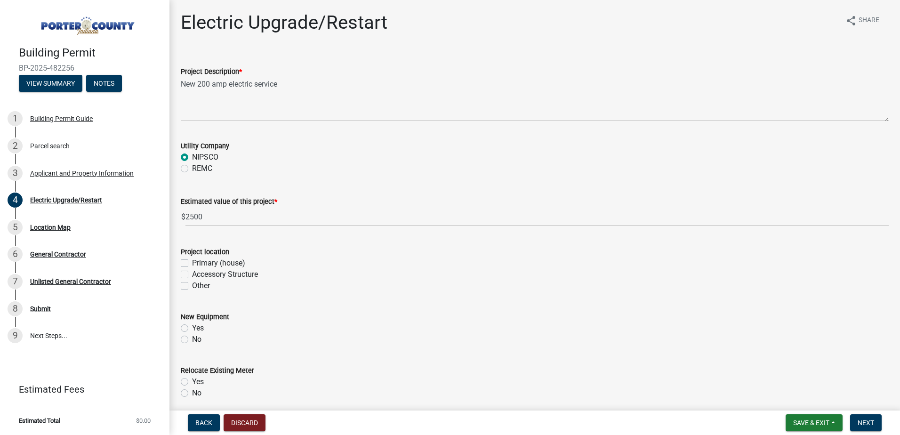
click at [192, 287] on label "Other" at bounding box center [201, 285] width 18 height 11
click at [192, 286] on input "Other" at bounding box center [195, 283] width 6 height 6
checkbox input "true"
checkbox input "false"
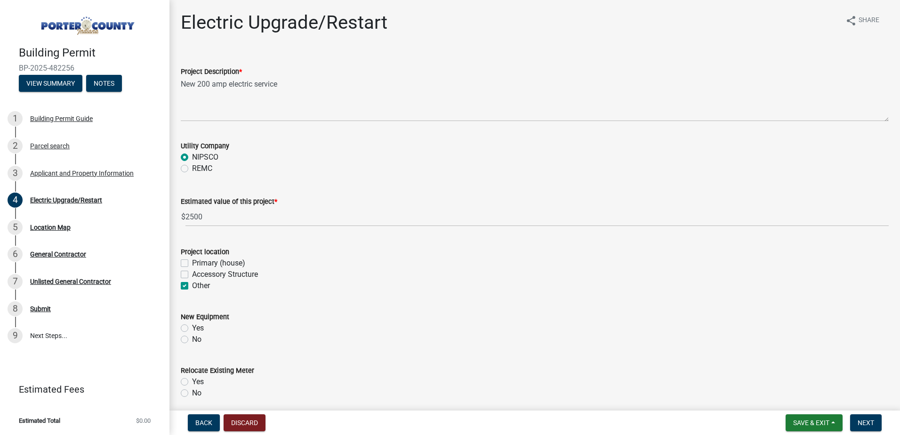
checkbox input "true"
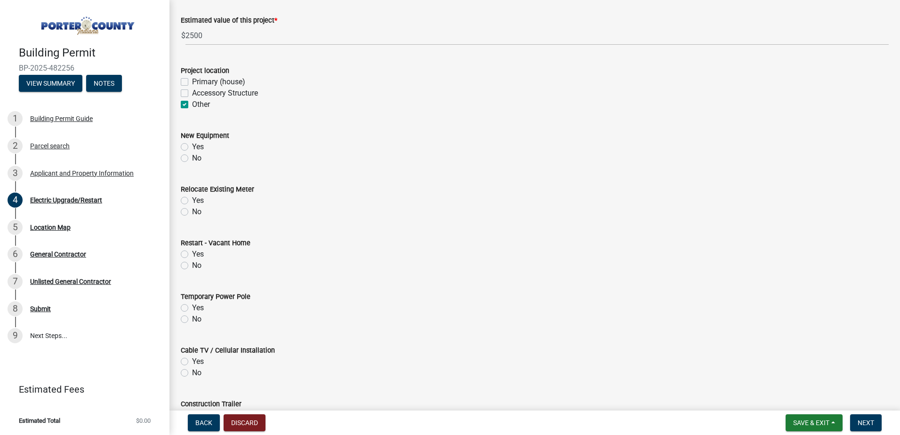
scroll to position [188, 0]
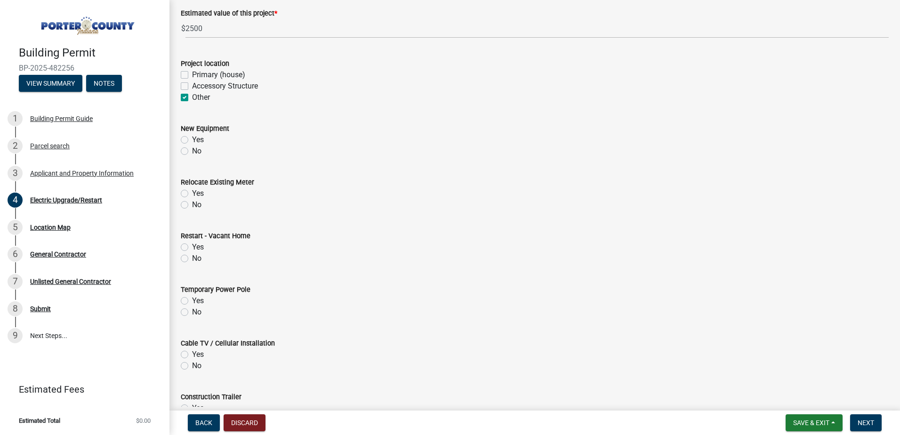
click at [192, 140] on label "Yes" at bounding box center [198, 139] width 12 height 11
click at [192, 140] on input "Yes" at bounding box center [195, 137] width 6 height 6
radio input "true"
click at [192, 206] on label "No" at bounding box center [196, 204] width 9 height 11
click at [192, 205] on input "No" at bounding box center [195, 202] width 6 height 6
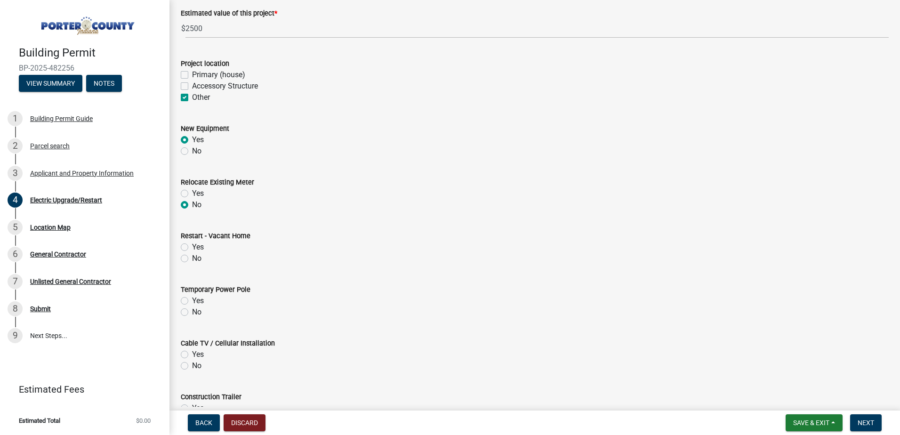
radio input "true"
click at [192, 258] on label "No" at bounding box center [196, 258] width 9 height 11
click at [192, 258] on input "No" at bounding box center [195, 256] width 6 height 6
radio input "true"
click at [192, 312] on label "No" at bounding box center [196, 311] width 9 height 11
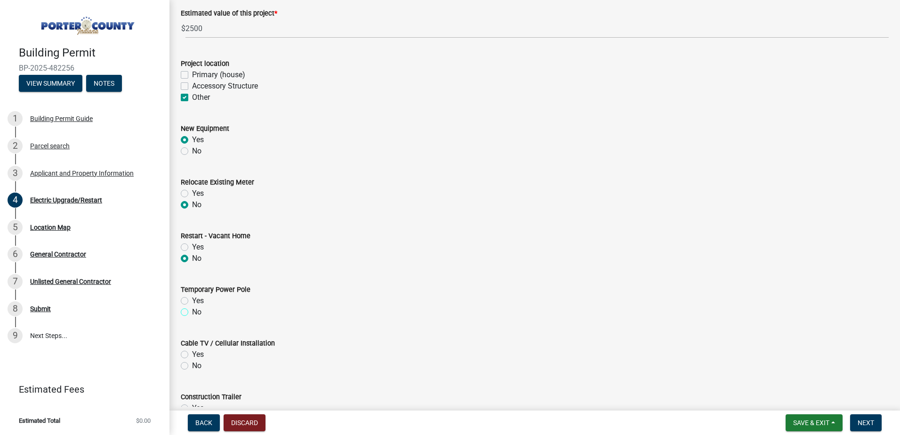
click at [192, 312] on input "No" at bounding box center [195, 309] width 6 height 6
radio input "true"
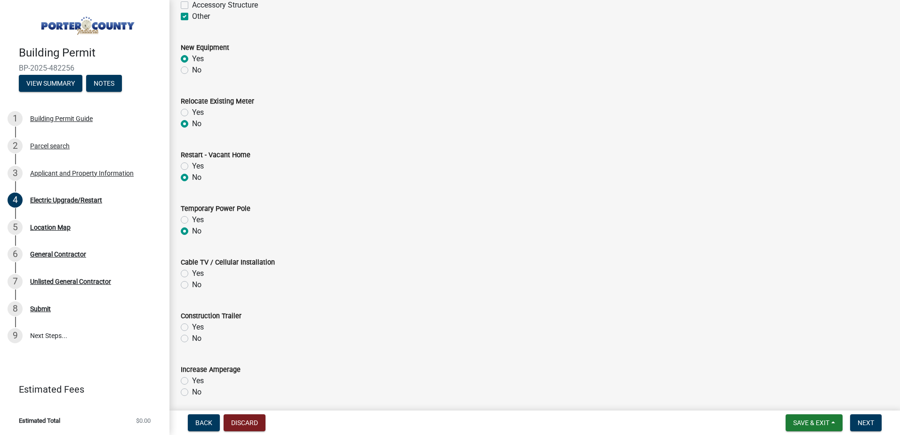
scroll to position [282, 0]
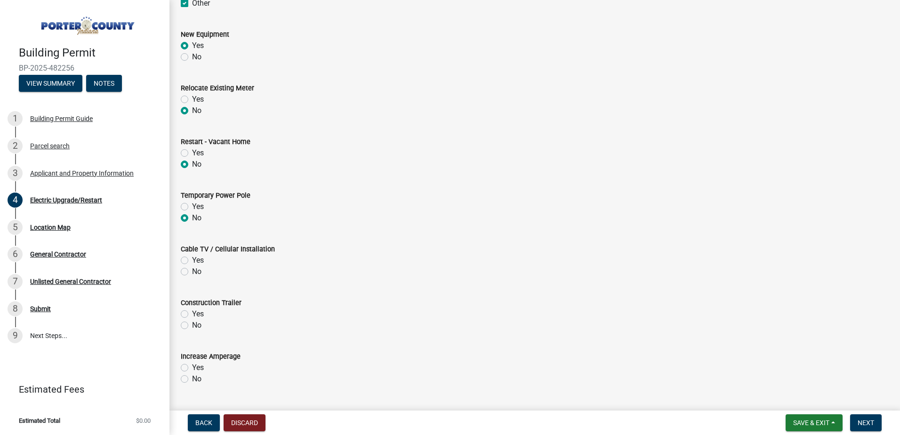
click at [192, 271] on label "No" at bounding box center [196, 271] width 9 height 11
click at [192, 271] on input "No" at bounding box center [195, 269] width 6 height 6
radio input "true"
click at [192, 326] on label "No" at bounding box center [196, 324] width 9 height 11
click at [192, 326] on input "No" at bounding box center [195, 322] width 6 height 6
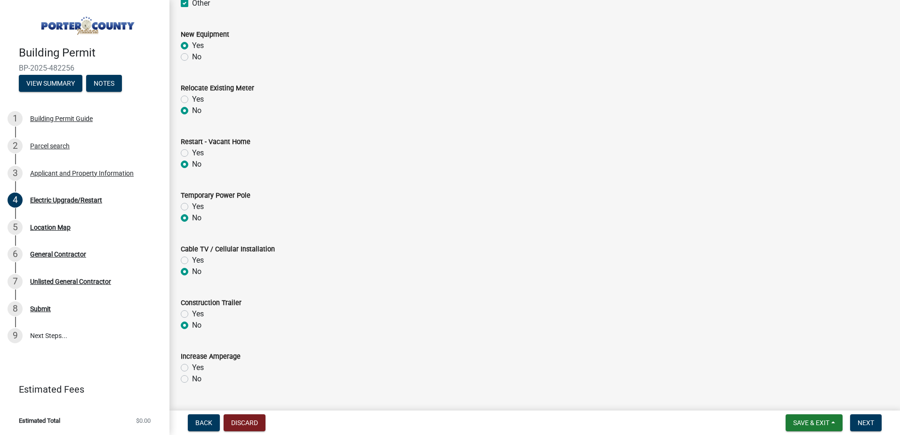
radio input "true"
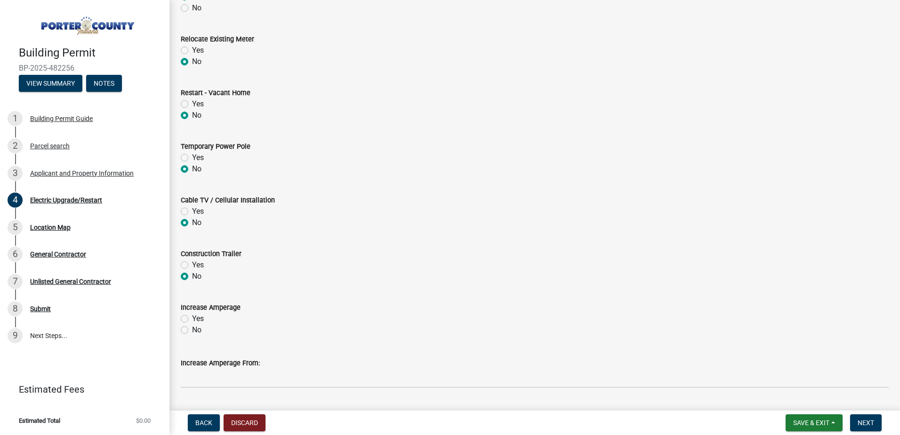
scroll to position [376, 0]
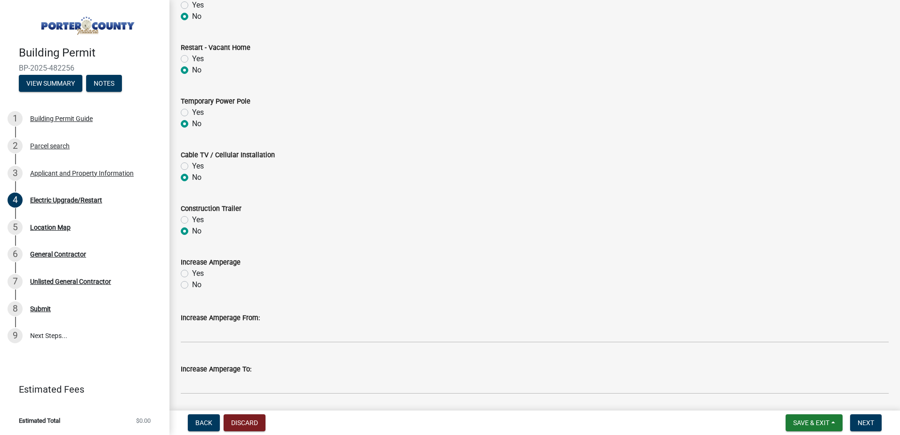
click at [192, 283] on label "No" at bounding box center [196, 284] width 9 height 11
click at [192, 283] on input "No" at bounding box center [195, 282] width 6 height 6
radio input "true"
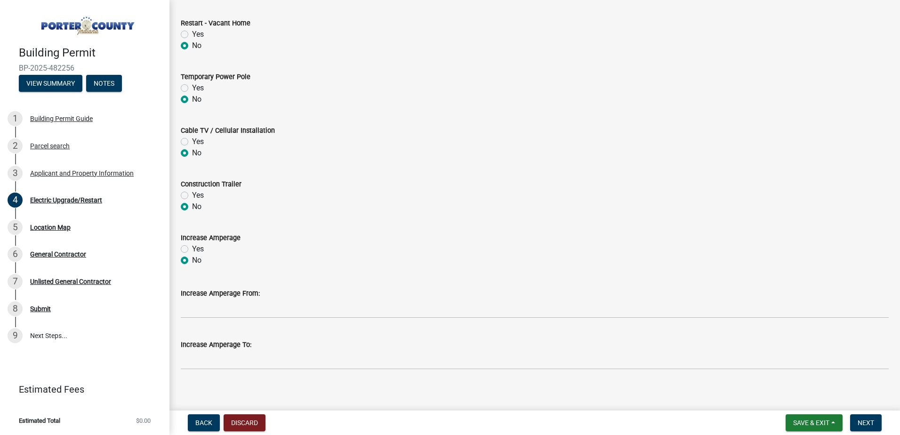
scroll to position [408, 0]
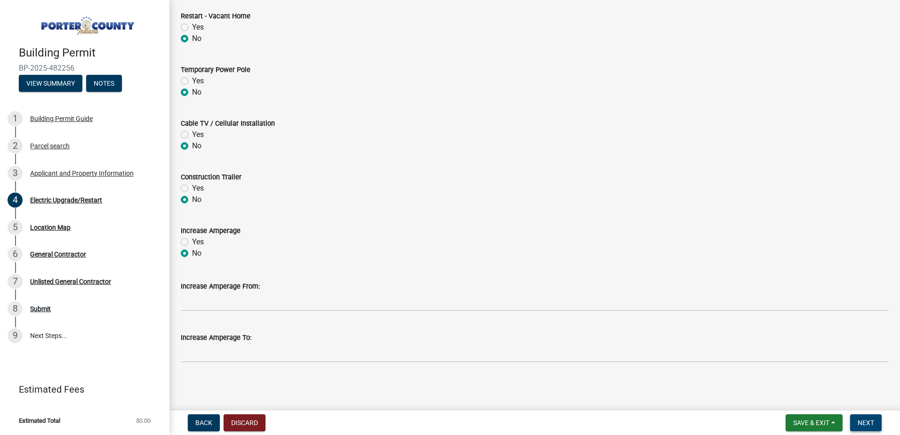
click at [871, 419] on span "Next" at bounding box center [865, 423] width 16 height 8
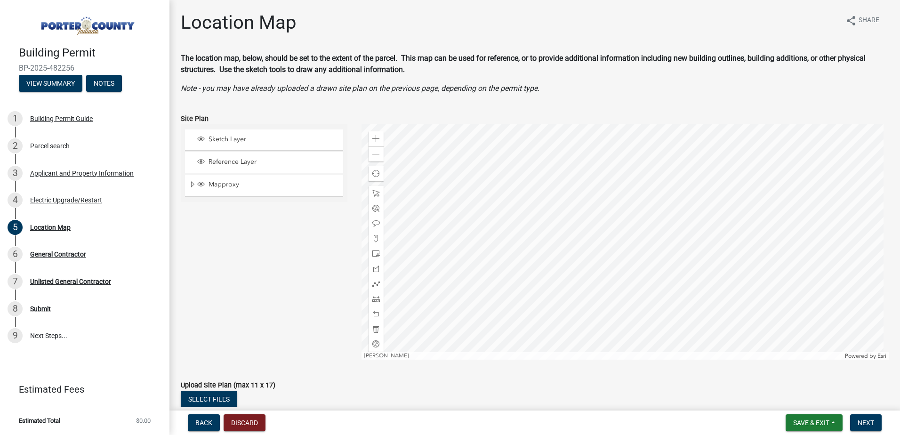
scroll to position [47, 0]
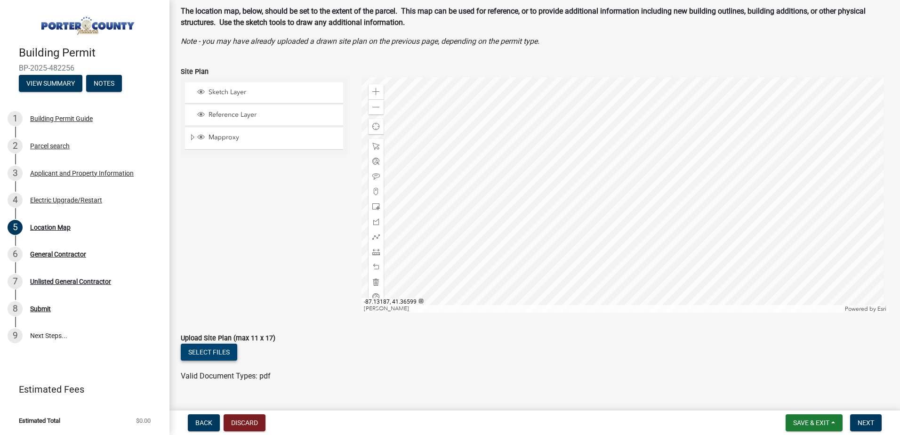
click at [211, 351] on button "Select files" at bounding box center [209, 351] width 56 height 17
click at [868, 420] on span "Next" at bounding box center [865, 423] width 16 height 8
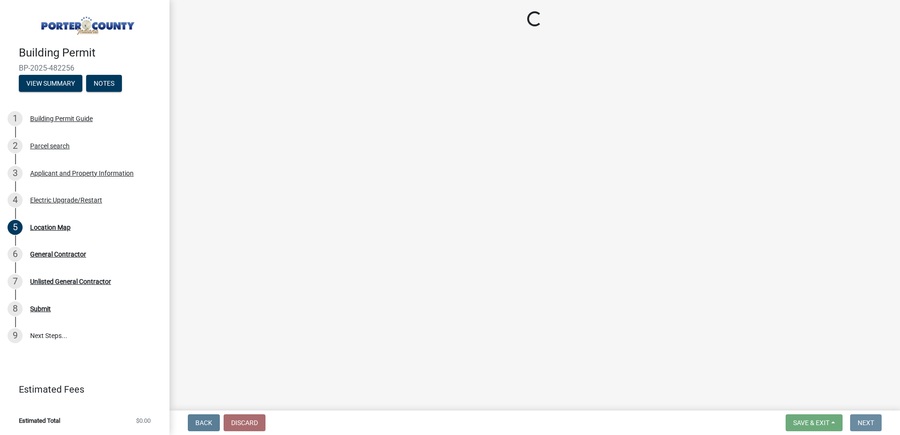
scroll to position [0, 0]
drag, startPoint x: 309, startPoint y: 261, endPoint x: 305, endPoint y: 283, distance: 22.4
click at [305, 283] on main "Loading..." at bounding box center [534, 203] width 730 height 407
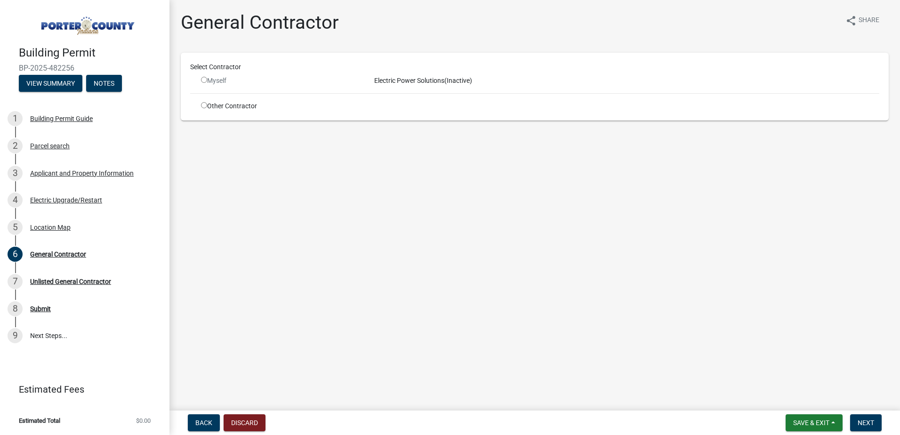
click at [204, 80] on input "radio" at bounding box center [204, 80] width 6 height 6
click at [205, 79] on input "radio" at bounding box center [204, 80] width 6 height 6
radio input "false"
click at [205, 83] on div "Myself" at bounding box center [280, 81] width 159 height 10
drag, startPoint x: 206, startPoint y: 80, endPoint x: 467, endPoint y: 152, distance: 271.3
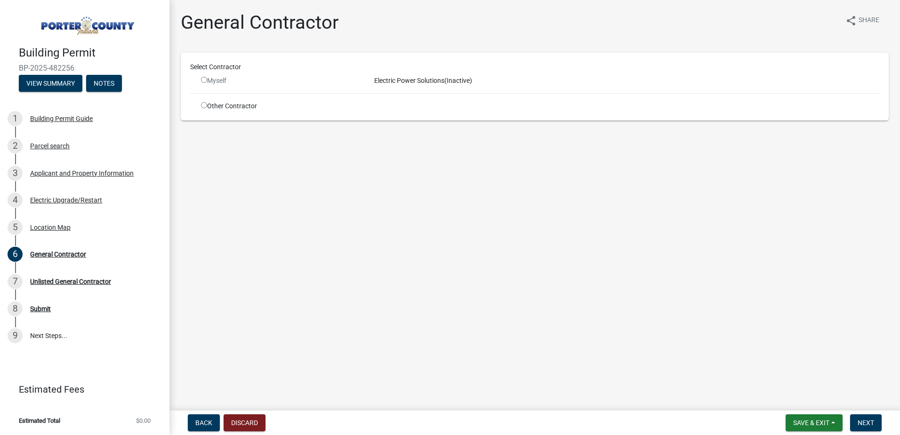
click at [467, 152] on main "General Contractor share Share Select Contractor Myself Electric Power Solution…" at bounding box center [534, 203] width 730 height 407
click at [450, 81] on span "(Inactive)" at bounding box center [458, 81] width 28 height 8
click at [212, 421] on button "Back" at bounding box center [204, 422] width 32 height 17
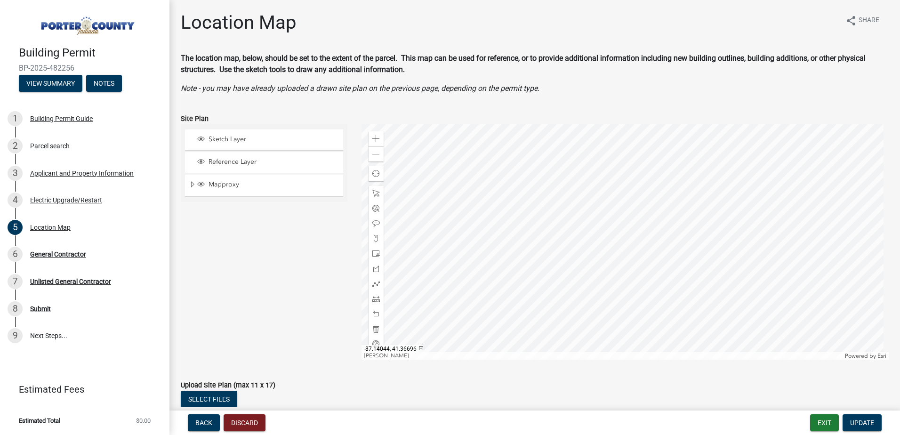
scroll to position [47, 0]
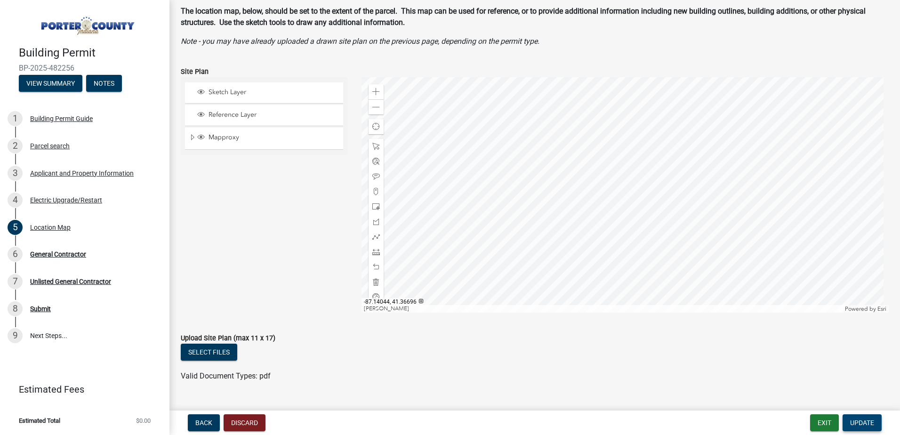
click at [863, 425] on span "Update" at bounding box center [862, 423] width 24 height 8
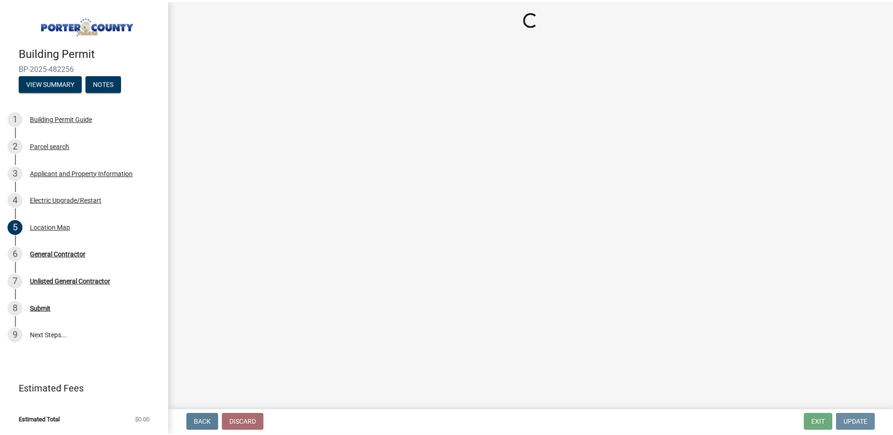
scroll to position [0, 0]
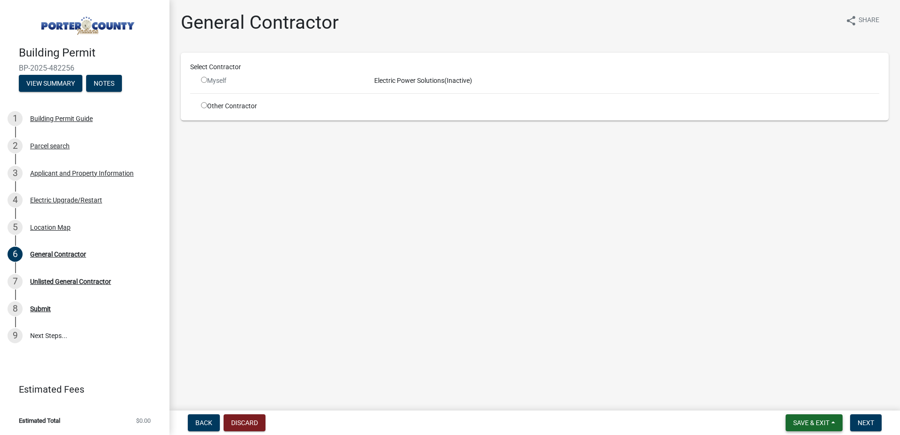
click at [817, 423] on span "Save & Exit" at bounding box center [811, 423] width 36 height 8
click at [796, 395] on button "Save & Exit" at bounding box center [804, 398] width 75 height 23
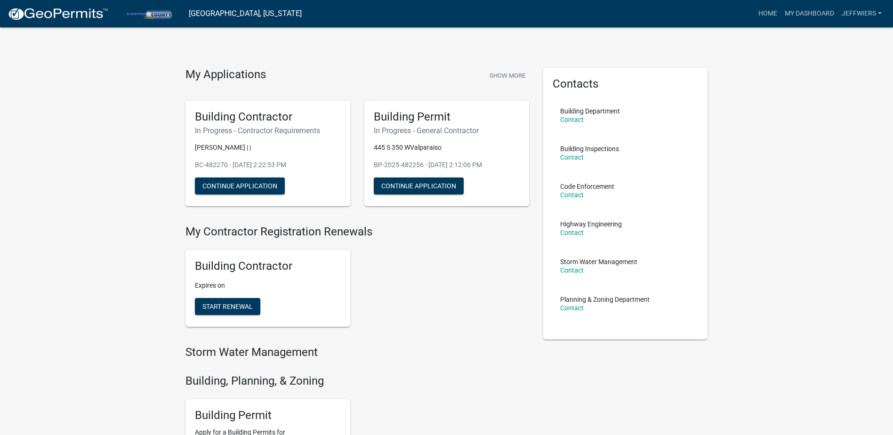
drag, startPoint x: 512, startPoint y: 76, endPoint x: 436, endPoint y: 270, distance: 207.9
click at [436, 270] on div "Building Contractor Expires on Start Renewal" at bounding box center [357, 288] width 358 height 92
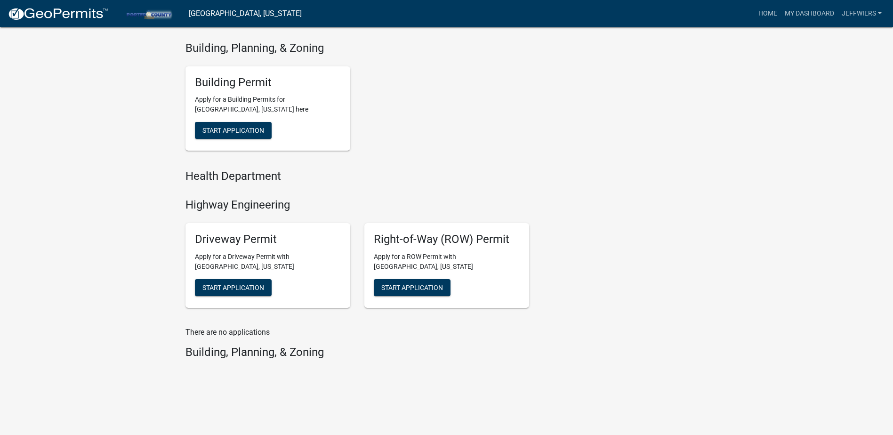
scroll to position [334, 0]
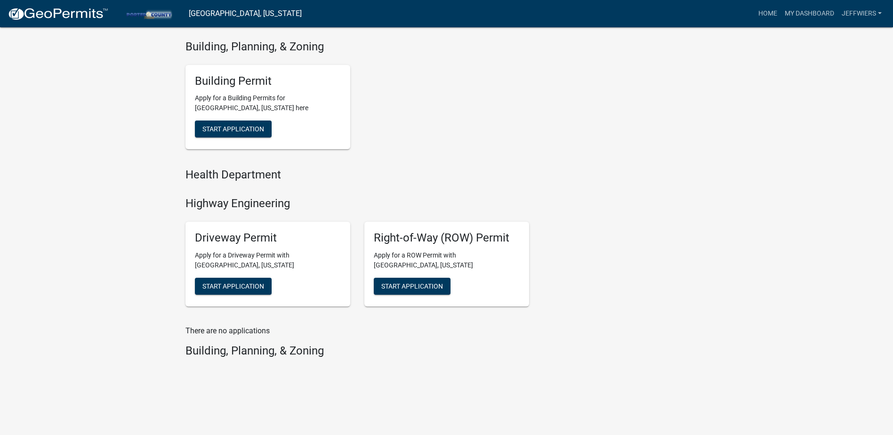
click at [421, 180] on h4 "Health Department" at bounding box center [356, 175] width 343 height 14
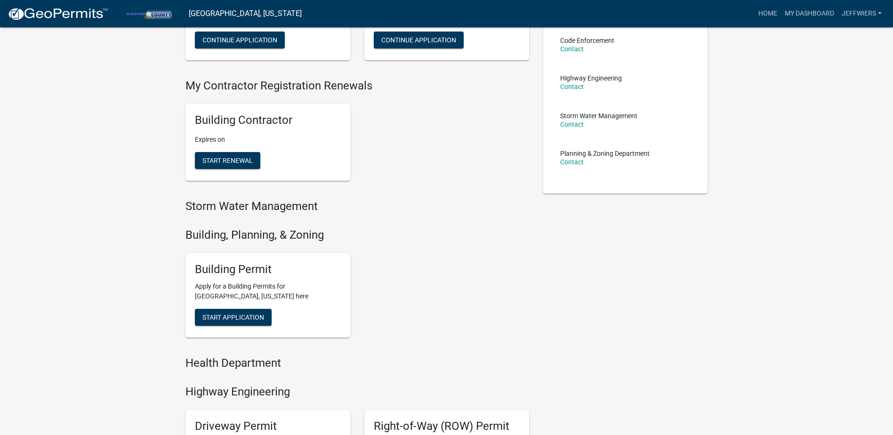
scroll to position [5, 0]
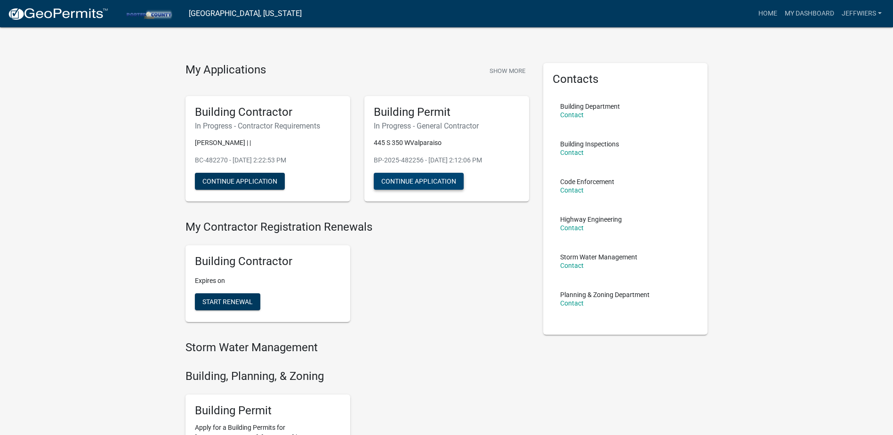
click at [414, 183] on button "Continue Application" at bounding box center [419, 181] width 90 height 17
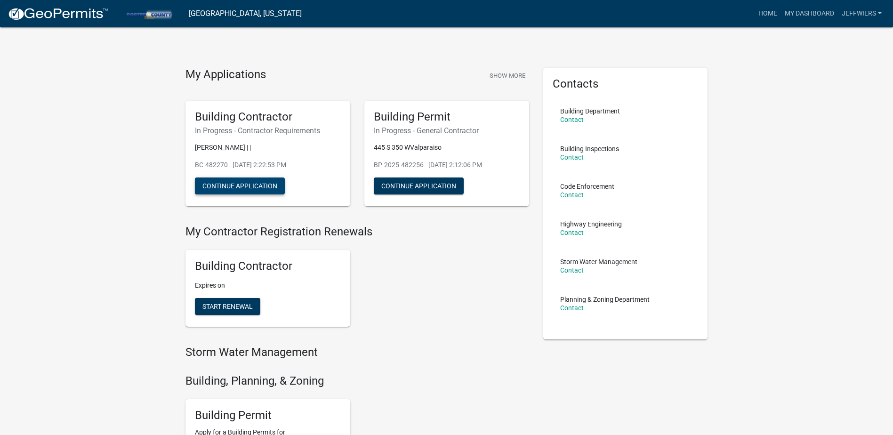
click at [248, 187] on button "Continue Application" at bounding box center [240, 185] width 90 height 17
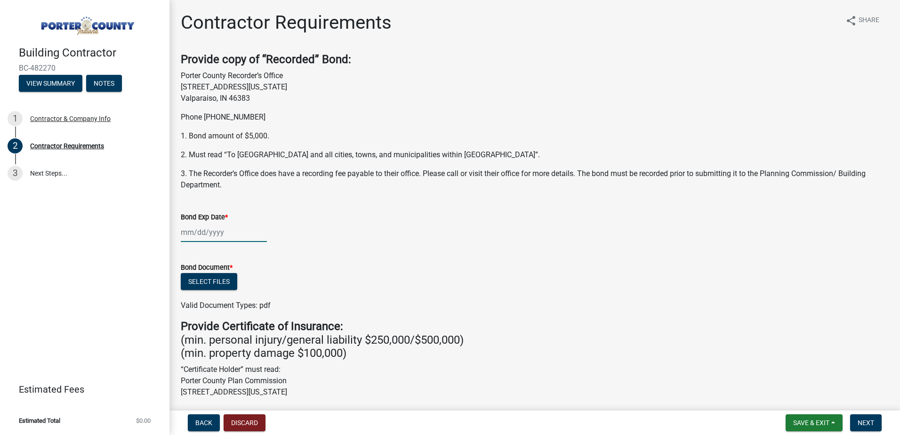
click at [232, 233] on div at bounding box center [224, 232] width 86 height 19
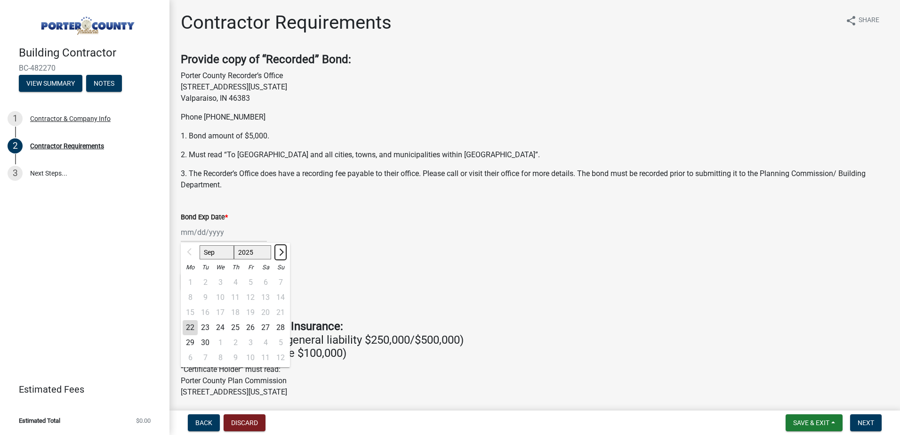
click at [279, 249] on span "Next month" at bounding box center [280, 251] width 7 height 7
select select "11"
click at [281, 313] on div "16" at bounding box center [280, 312] width 15 height 15
type input "11/16/2025"
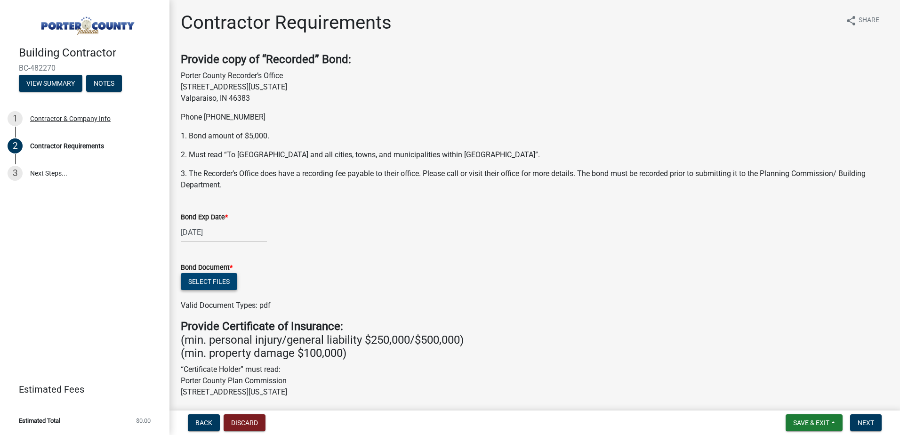
click at [218, 278] on button "Select files" at bounding box center [209, 281] width 56 height 17
click at [209, 279] on button "Select files" at bounding box center [209, 281] width 56 height 17
click at [223, 282] on button "Select files" at bounding box center [209, 281] width 56 height 17
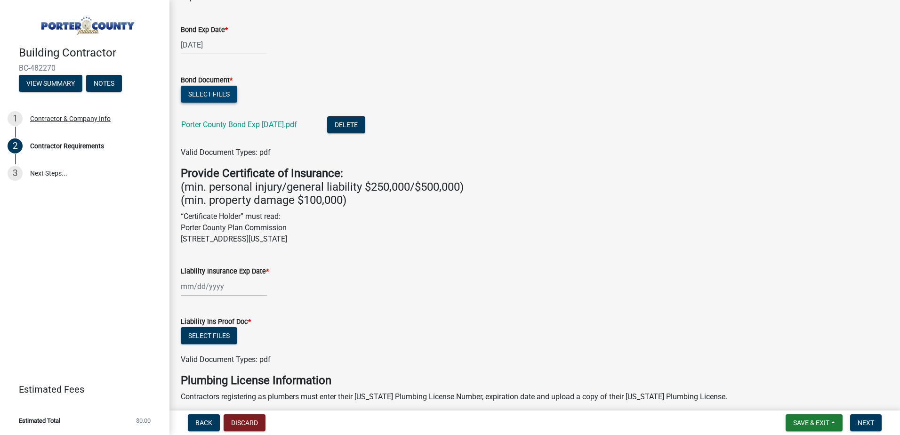
scroll to position [235, 0]
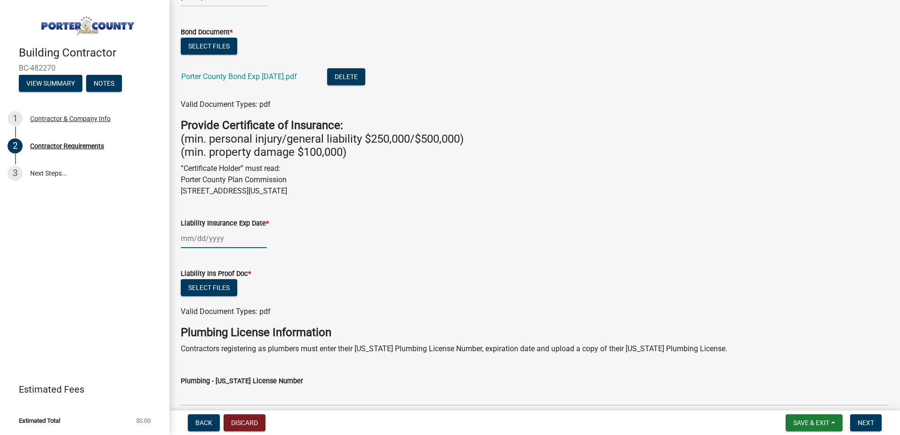
click at [228, 239] on div at bounding box center [224, 238] width 86 height 19
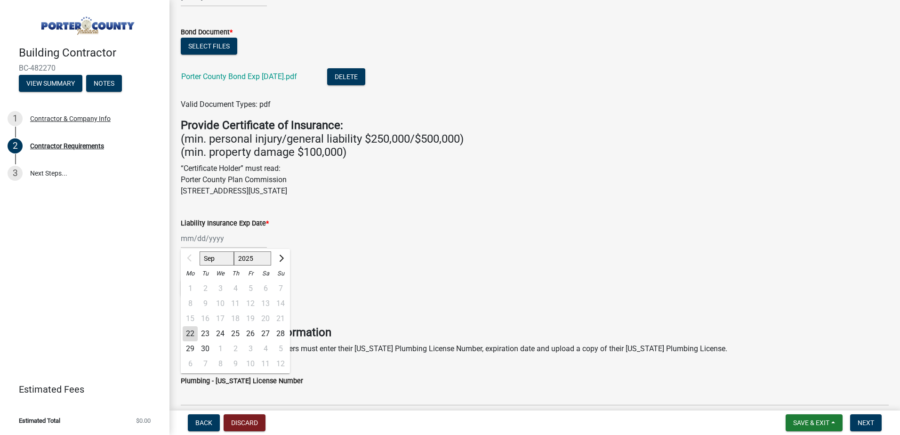
scroll to position [282, 0]
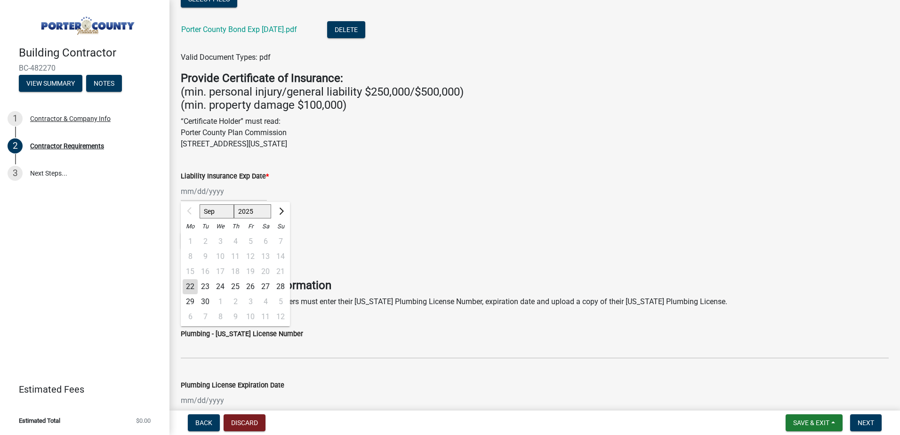
click at [329, 208] on wm-data-entity-input "Liability Insurance Exp Date * Sep Oct Nov Dec 2025 2026 2027 2028 2029 2030 20…" at bounding box center [535, 183] width 708 height 52
click at [227, 190] on div "Sep Oct Nov Dec 2025 2026 2027 2028 2029 2030 2031 2032 2033 2034 2035 2036 203…" at bounding box center [224, 191] width 86 height 19
click at [219, 212] on select "Sep Oct Nov Dec" at bounding box center [216, 211] width 34 height 14
click at [252, 211] on select "2025 2026 2027 2028 2029 2030 2031 2032 2033 2034 2035 2036 2037 2038 2039 2040…" at bounding box center [253, 211] width 38 height 14
select select "2026"
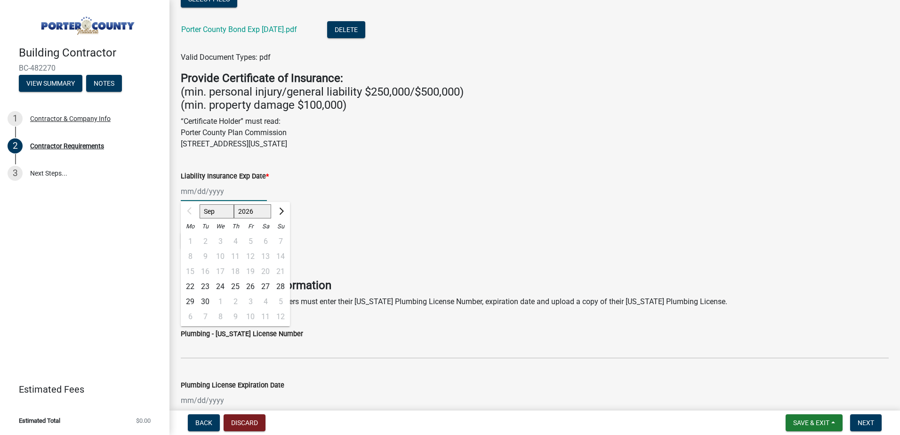
click at [234, 204] on select "2025 2026 2027 2028 2029 2030 2031 2032 2033 2034 2035 2036 2037 2038 2039 2040…" at bounding box center [253, 211] width 38 height 14
click at [221, 213] on select "Jan Feb Mar Apr May Jun Jul Aug Sep Oct Nov Dec" at bounding box center [218, 211] width 38 height 14
select select "7"
click at [199, 204] on select "Jan Feb Mar Apr May Jun Jul Aug Sep Oct Nov Dec" at bounding box center [218, 211] width 38 height 14
click at [237, 283] on div "23" at bounding box center [235, 286] width 15 height 15
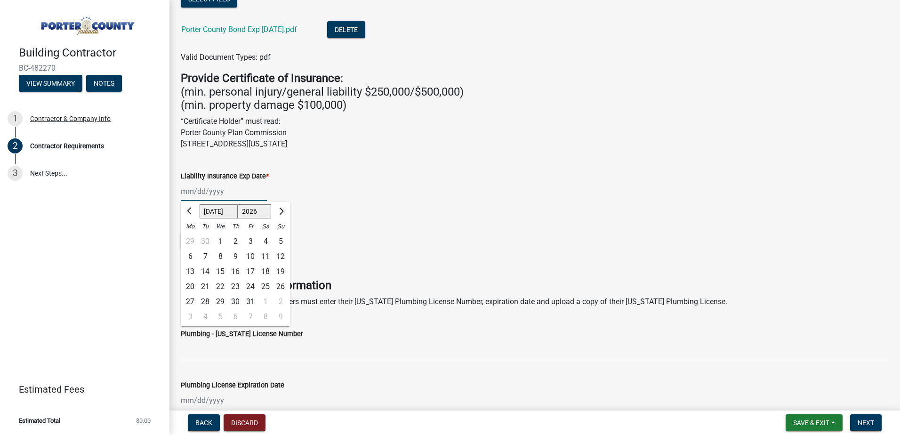
type input "07/23/2026"
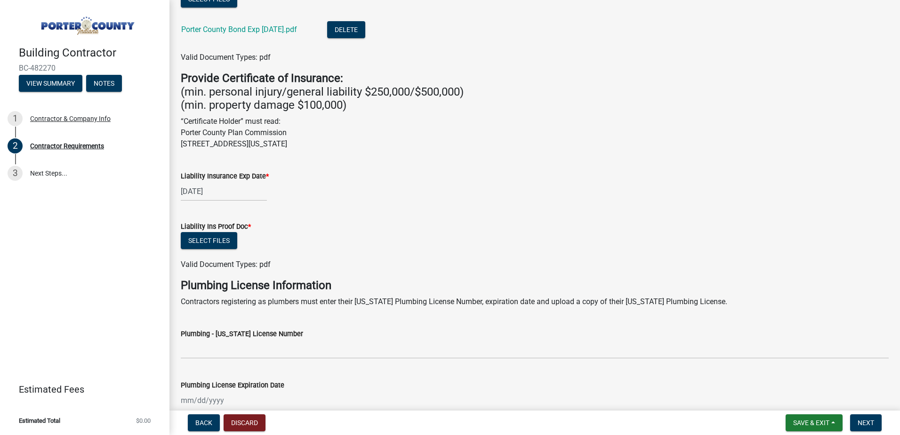
click at [295, 238] on div "Select files" at bounding box center [535, 241] width 708 height 19
click at [797, 425] on span "Save & Exit" at bounding box center [811, 423] width 36 height 8
click at [798, 396] on button "Save & Exit" at bounding box center [804, 398] width 75 height 23
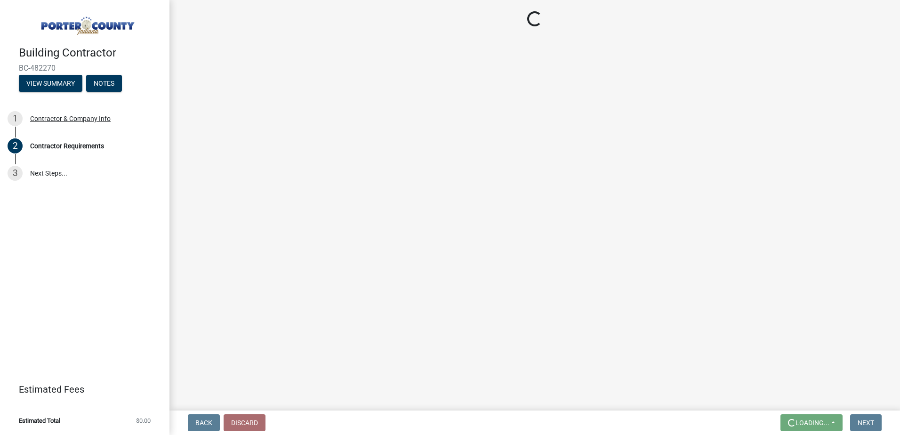
scroll to position [0, 0]
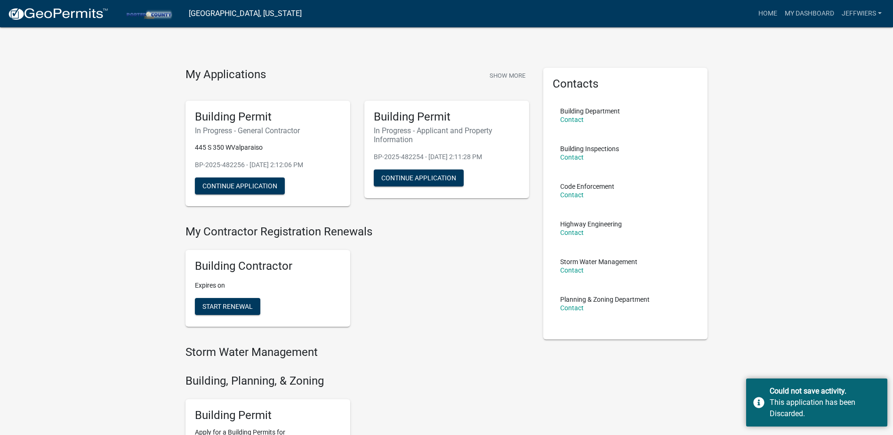
click at [424, 319] on div "Building Contractor Expires on Start Renewal" at bounding box center [357, 288] width 358 height 92
click at [765, 244] on div "My Applications Show More Building Permit In Progress - General Contractor 445 …" at bounding box center [446, 384] width 893 height 769
click at [813, 353] on div "My Applications Show More Building Permit In Progress - General Contractor 445 …" at bounding box center [446, 384] width 893 height 769
click at [252, 188] on button "Continue Application" at bounding box center [240, 185] width 90 height 17
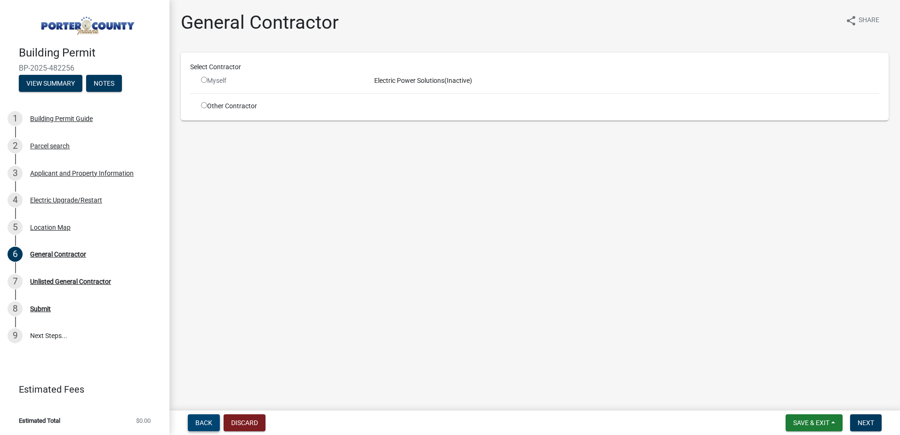
click at [197, 420] on span "Back" at bounding box center [203, 423] width 17 height 8
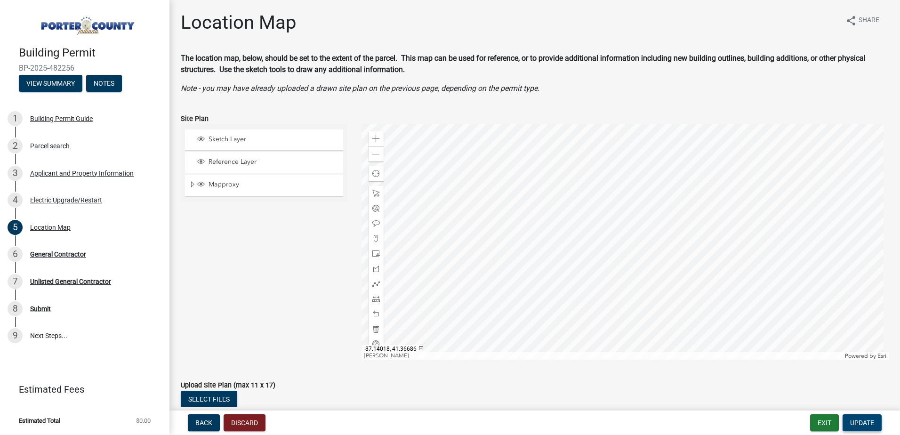
click at [862, 419] on span "Update" at bounding box center [862, 423] width 24 height 8
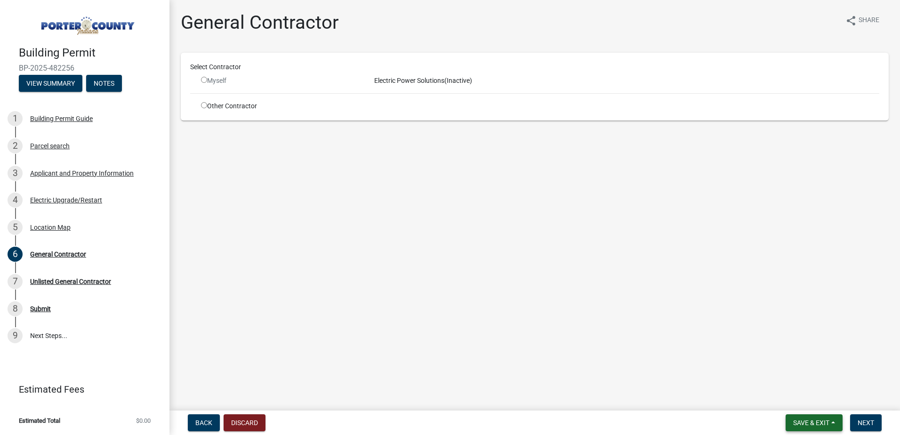
click at [822, 425] on span "Save & Exit" at bounding box center [811, 423] width 36 height 8
click at [804, 401] on button "Save & Exit" at bounding box center [804, 398] width 75 height 23
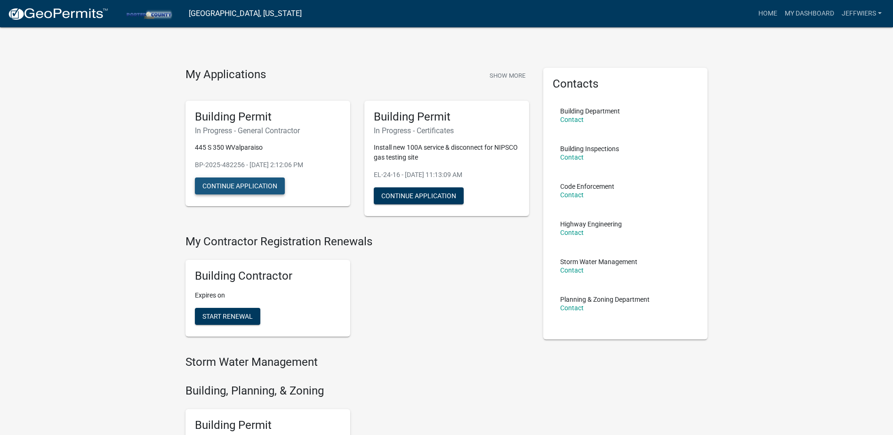
click at [253, 190] on button "Continue Application" at bounding box center [240, 185] width 90 height 17
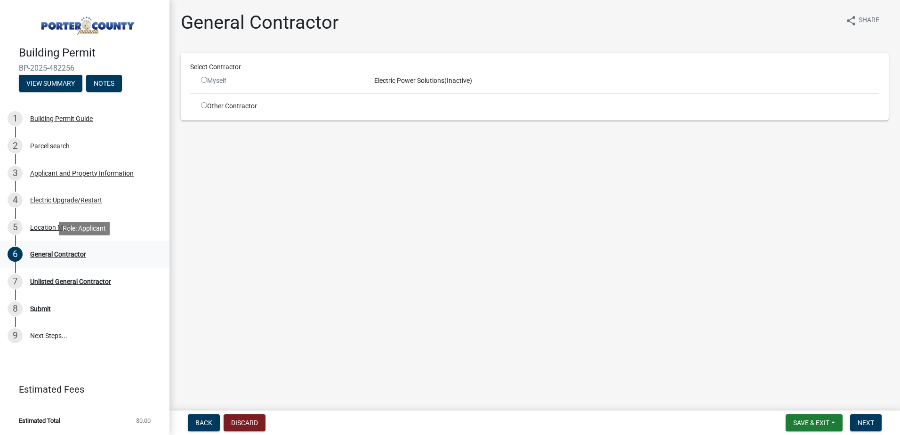
click at [40, 254] on div "General Contractor" at bounding box center [58, 254] width 56 height 7
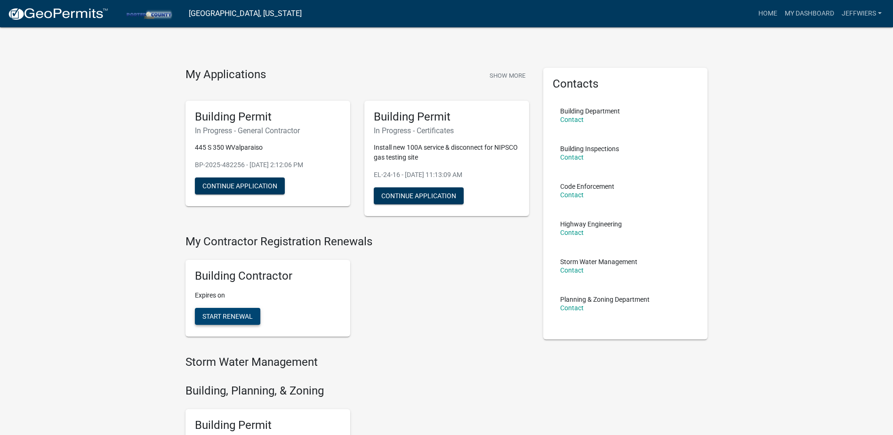
click at [228, 315] on span "Start Renewal" at bounding box center [227, 316] width 50 height 8
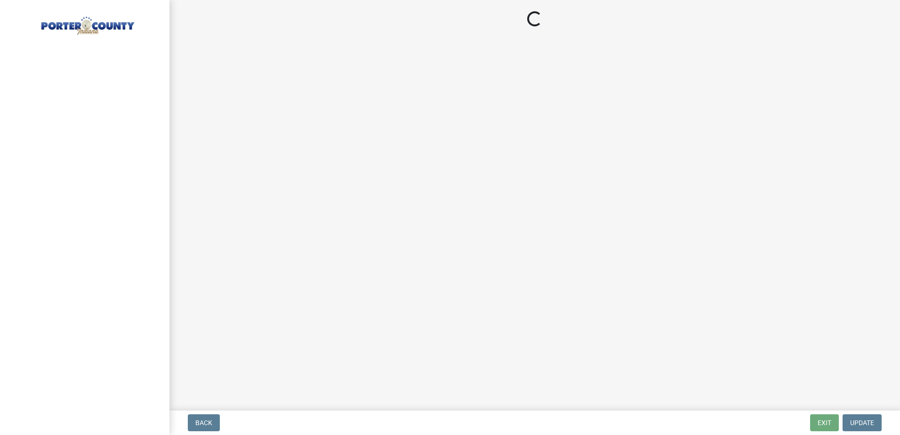
select select "IN"
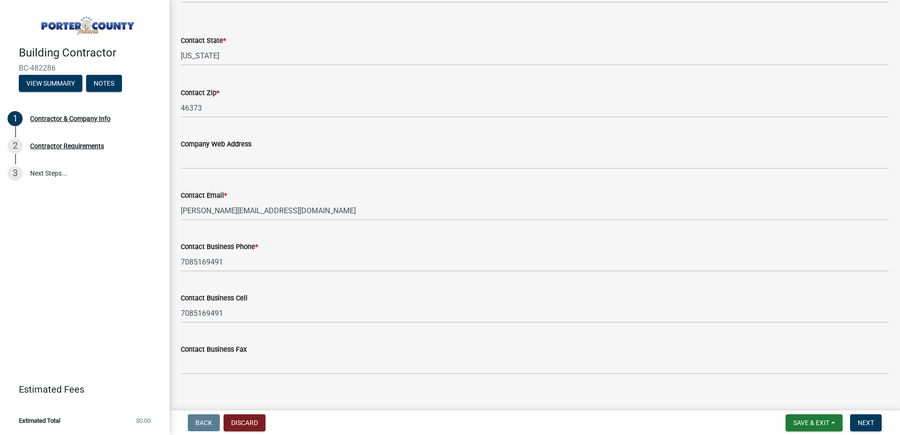
scroll to position [413, 0]
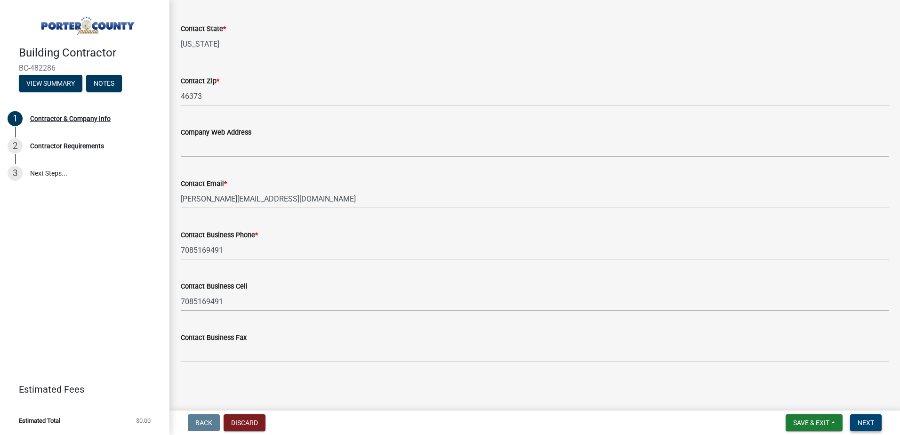
click at [863, 423] on span "Next" at bounding box center [865, 423] width 16 height 8
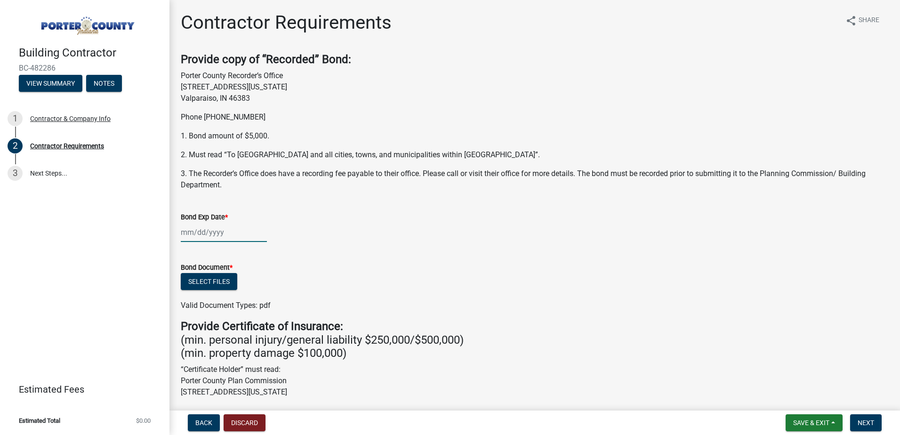
click at [230, 232] on div at bounding box center [224, 232] width 86 height 19
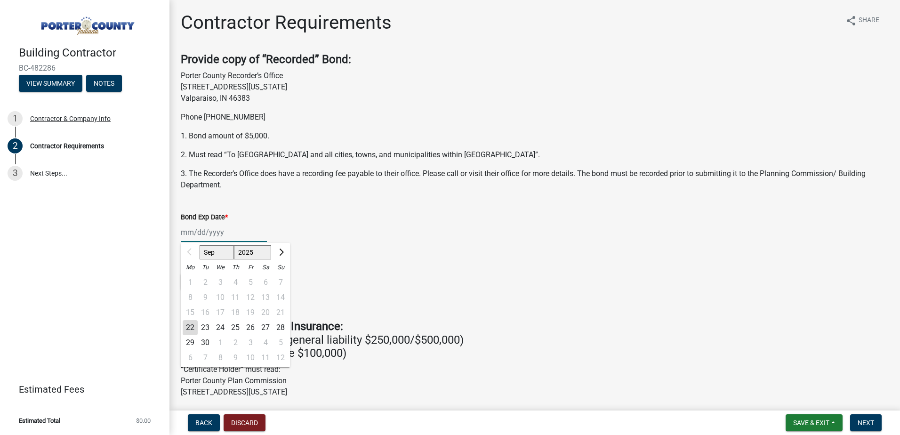
click at [229, 235] on input "Bond Exp Date *" at bounding box center [224, 232] width 86 height 19
click at [366, 237] on div "Sep Oct Nov Dec 2025 2026 2027 2028 2029 2030 2031 2032 2033 2034 2035 2036 203…" at bounding box center [535, 232] width 708 height 19
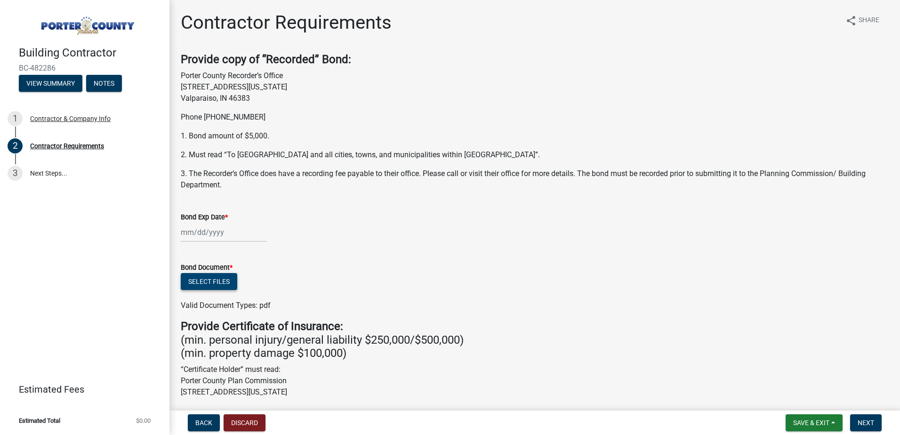
click at [221, 283] on button "Select files" at bounding box center [209, 281] width 56 height 17
